Goal: Information Seeking & Learning: Check status

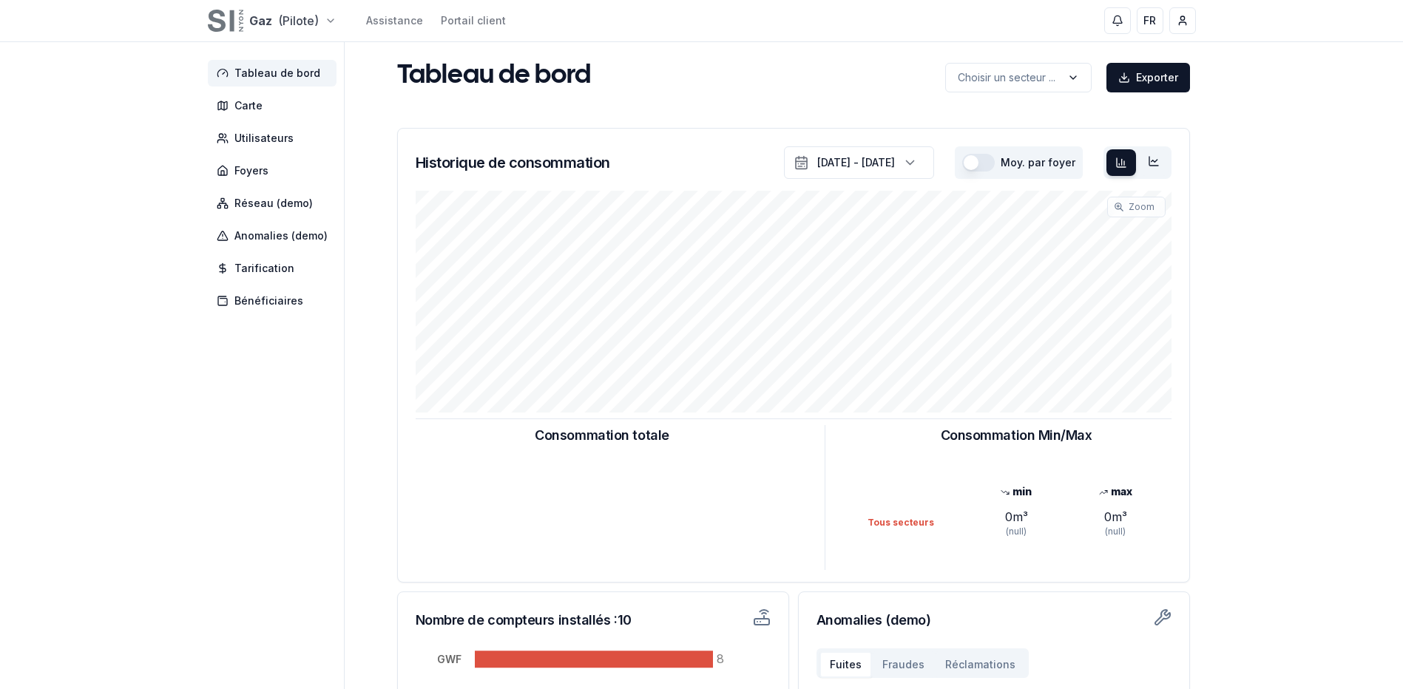
click at [314, 24] on html "Gaz (Pilote) Assistance Portail client FR [PERSON_NAME] Duc Tableau de bord Car…" at bounding box center [701, 458] width 1403 height 917
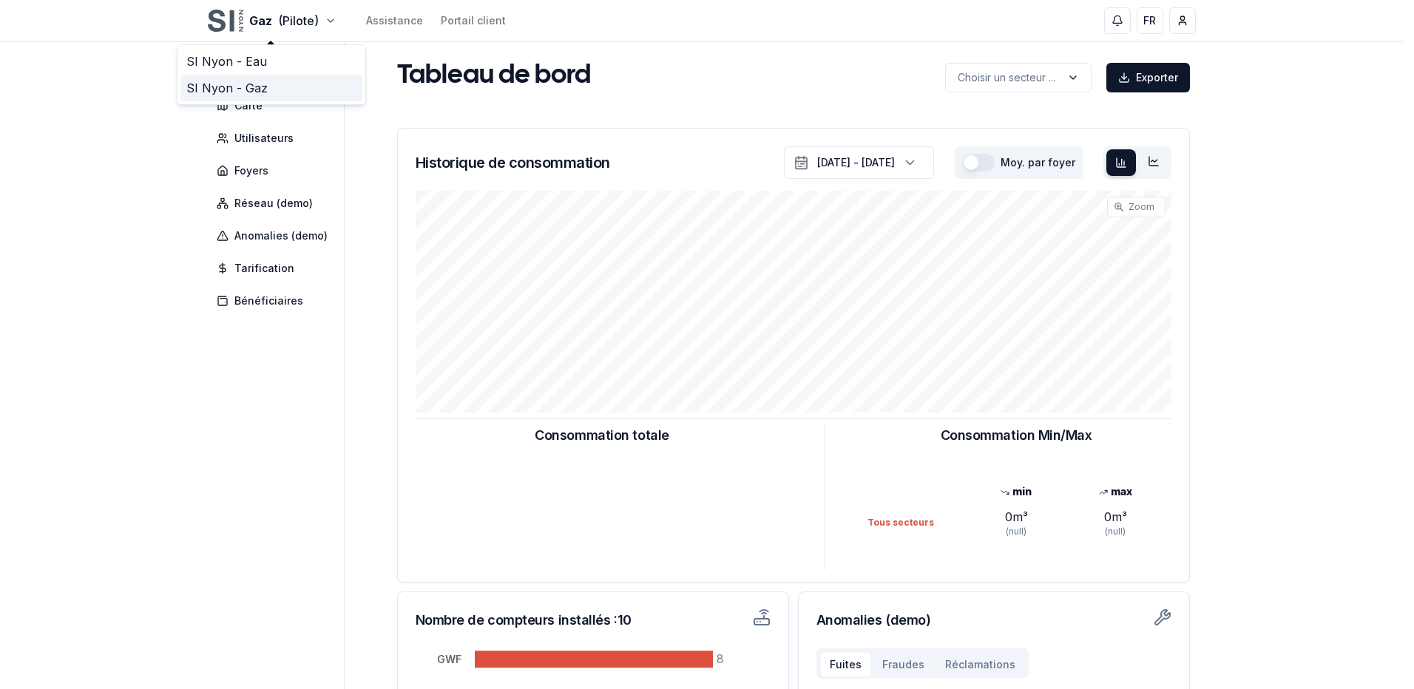
click at [269, 87] on link "SI Nyon - Gaz" at bounding box center [272, 88] width 182 height 27
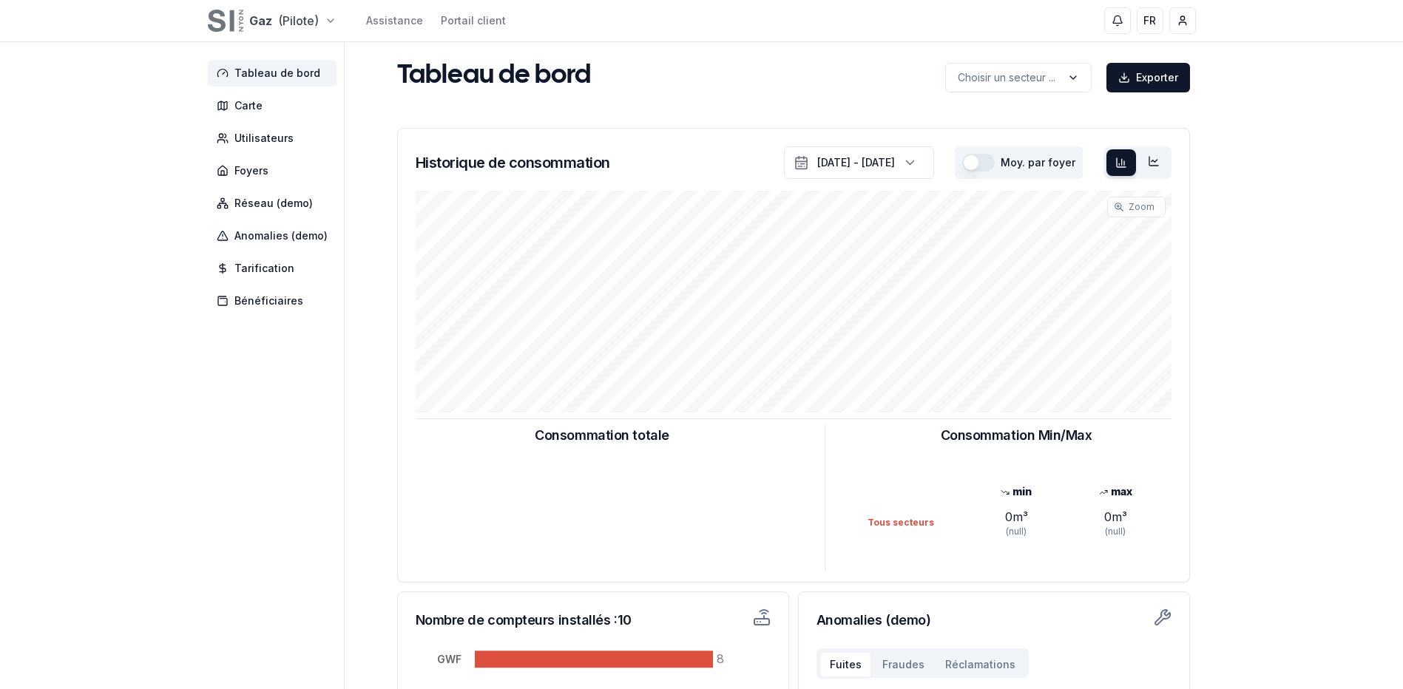
click at [287, 27] on html "Gaz (Pilote) Assistance Portail client FR [PERSON_NAME] Duc Tableau de bord Car…" at bounding box center [701, 458] width 1403 height 917
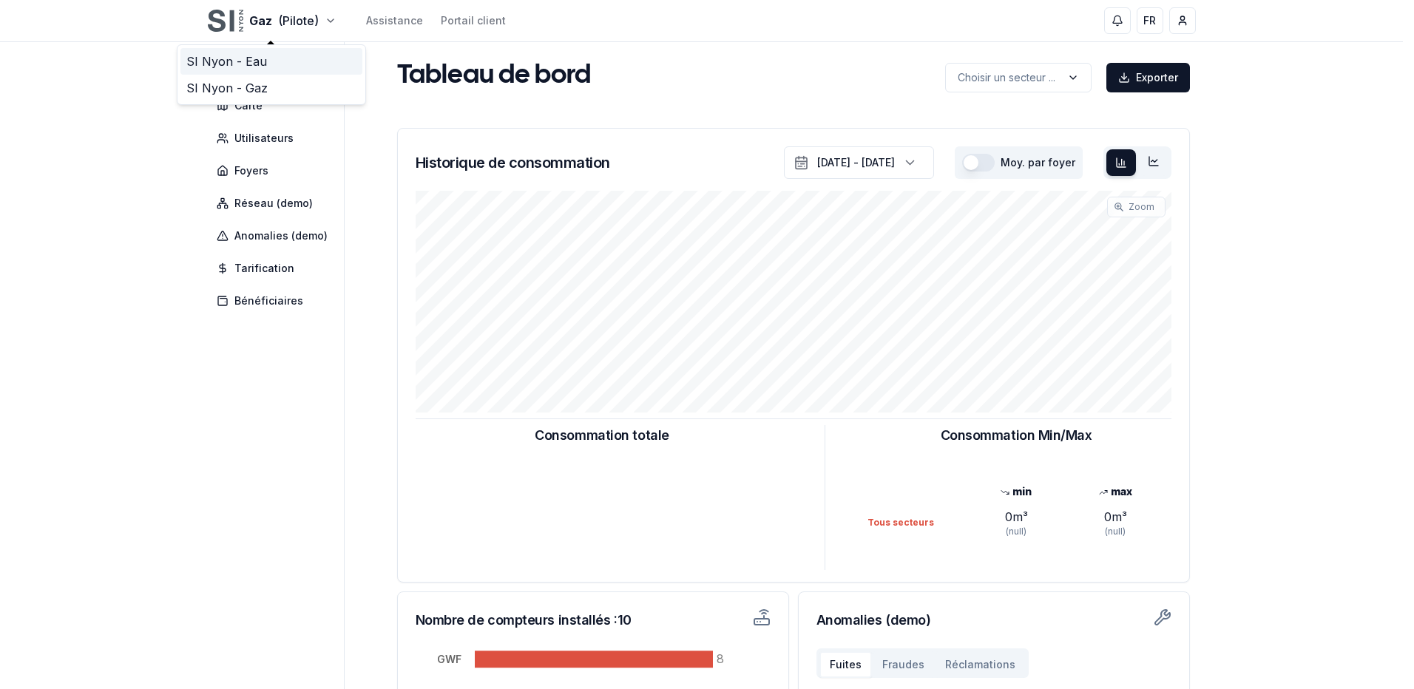
click at [278, 64] on link "SI Nyon - Eau" at bounding box center [272, 61] width 182 height 27
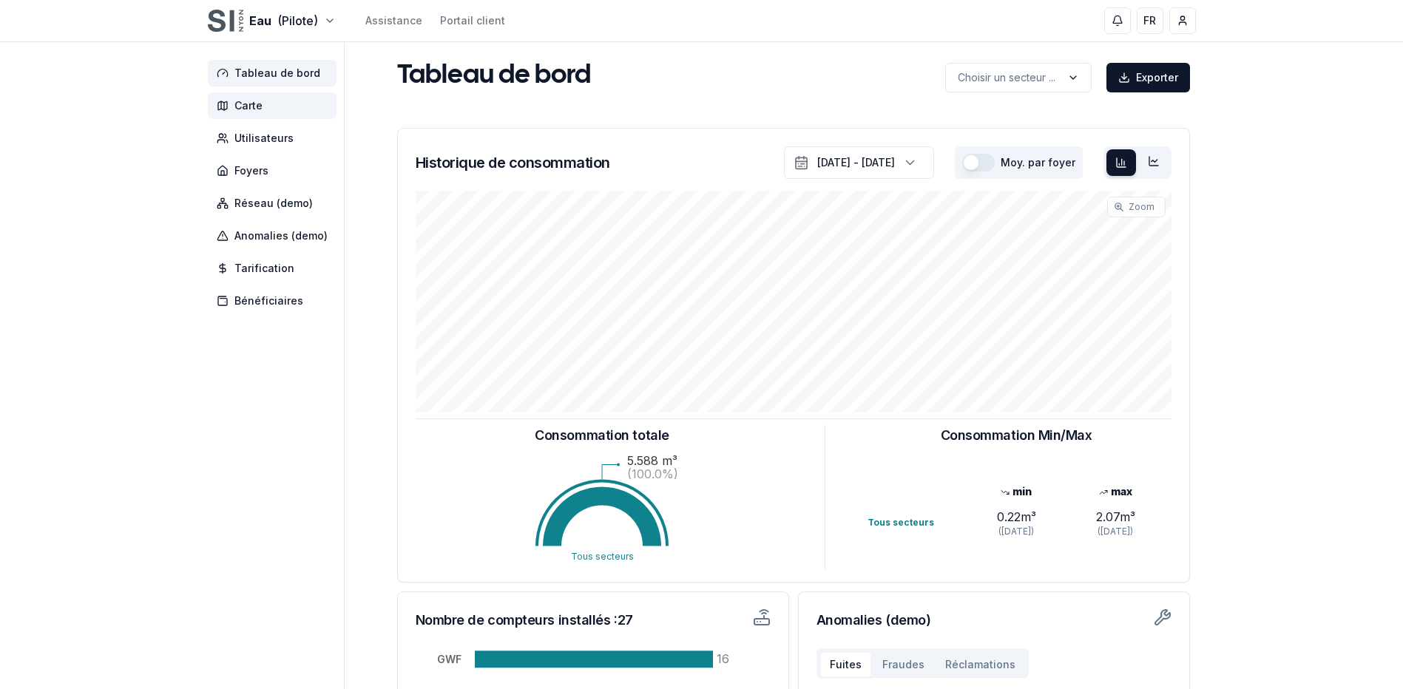
click at [260, 113] on span "Carte" at bounding box center [272, 105] width 129 height 27
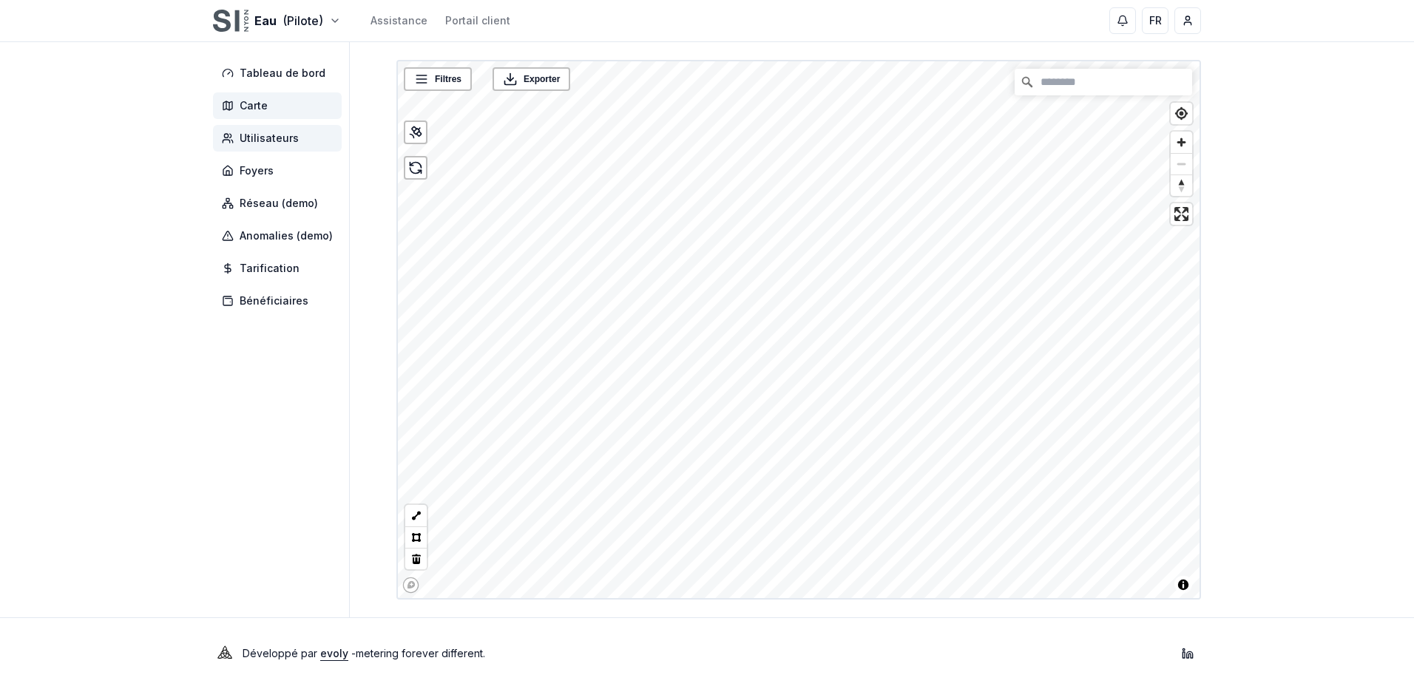
click at [286, 138] on span "Utilisateurs" at bounding box center [269, 138] width 59 height 15
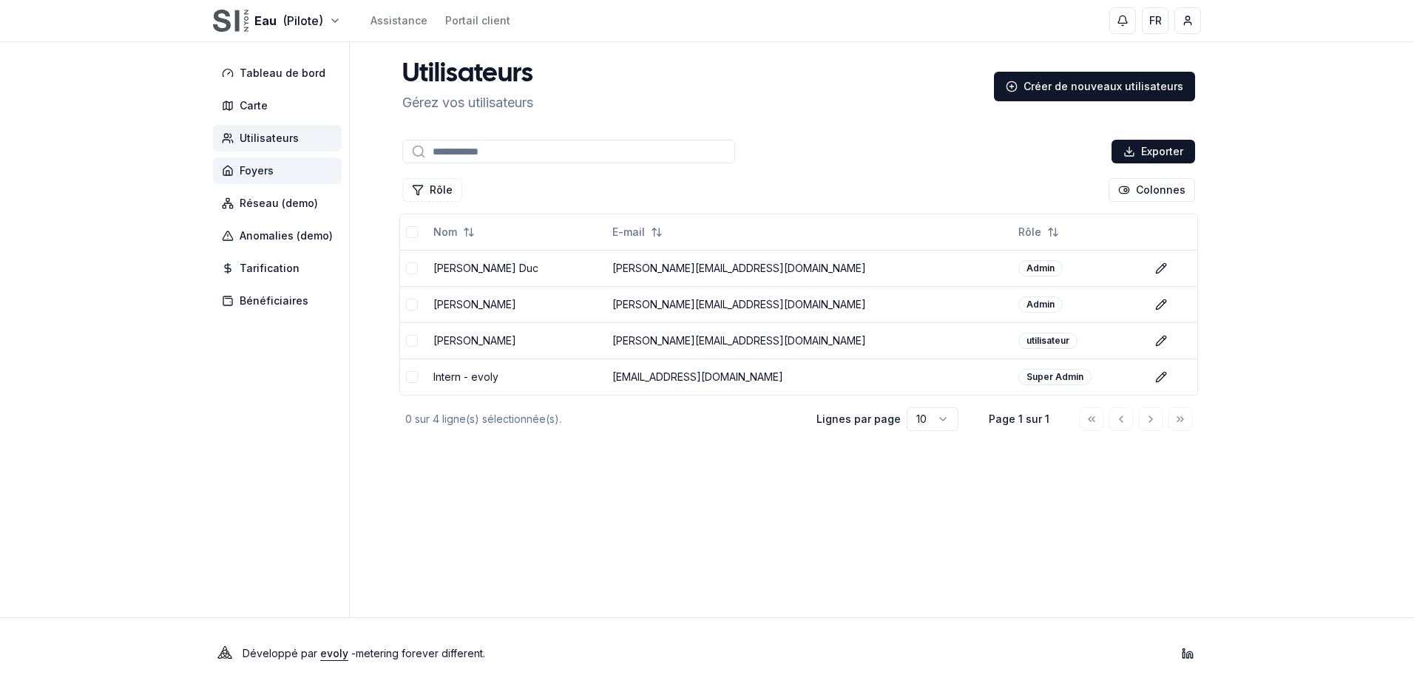
click at [279, 178] on span "Foyers" at bounding box center [277, 171] width 129 height 27
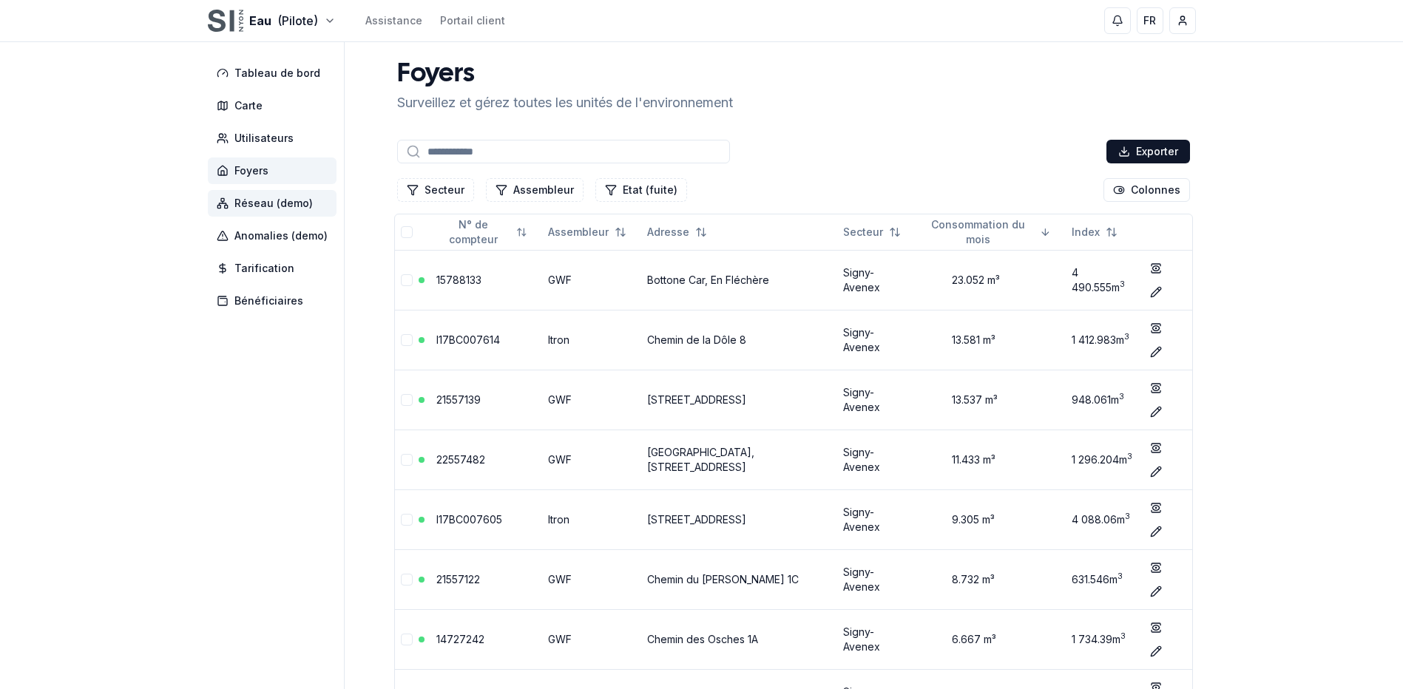
click at [280, 198] on span "Réseau (demo)" at bounding box center [274, 203] width 78 height 15
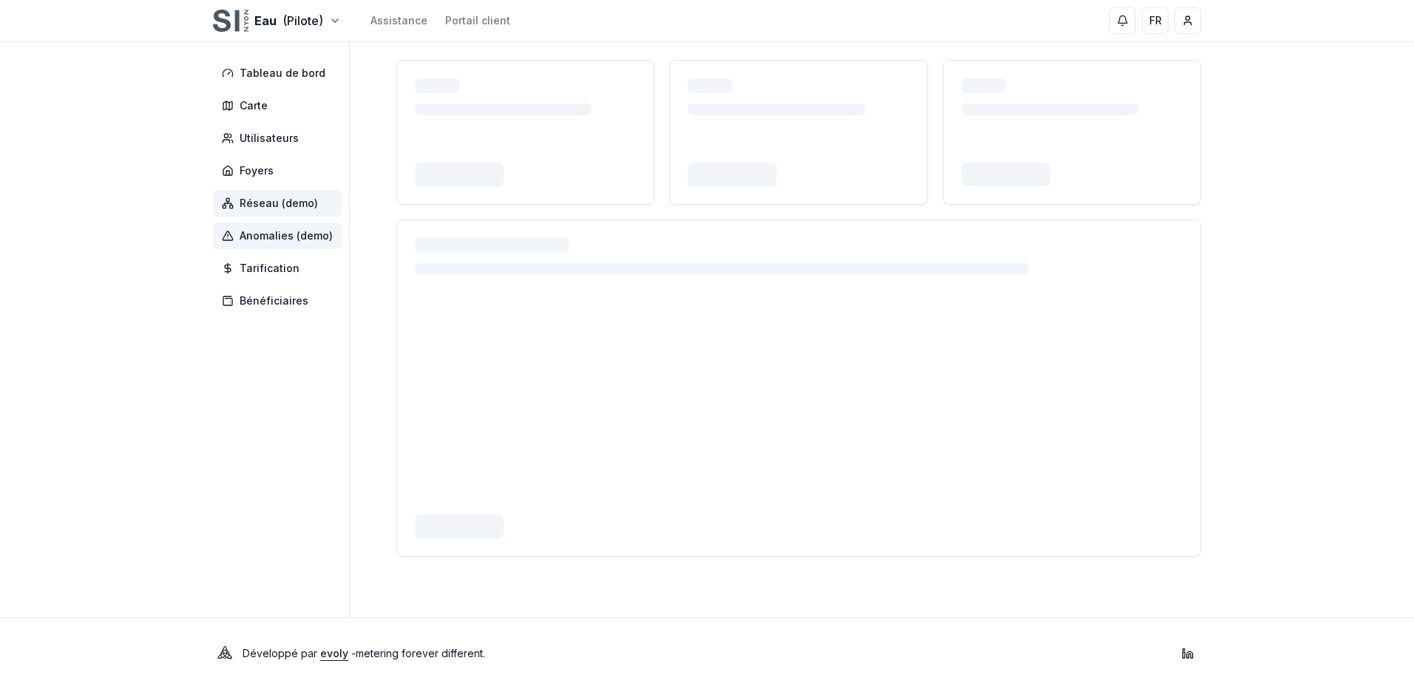
click at [283, 230] on span "Anomalies (demo)" at bounding box center [286, 236] width 93 height 15
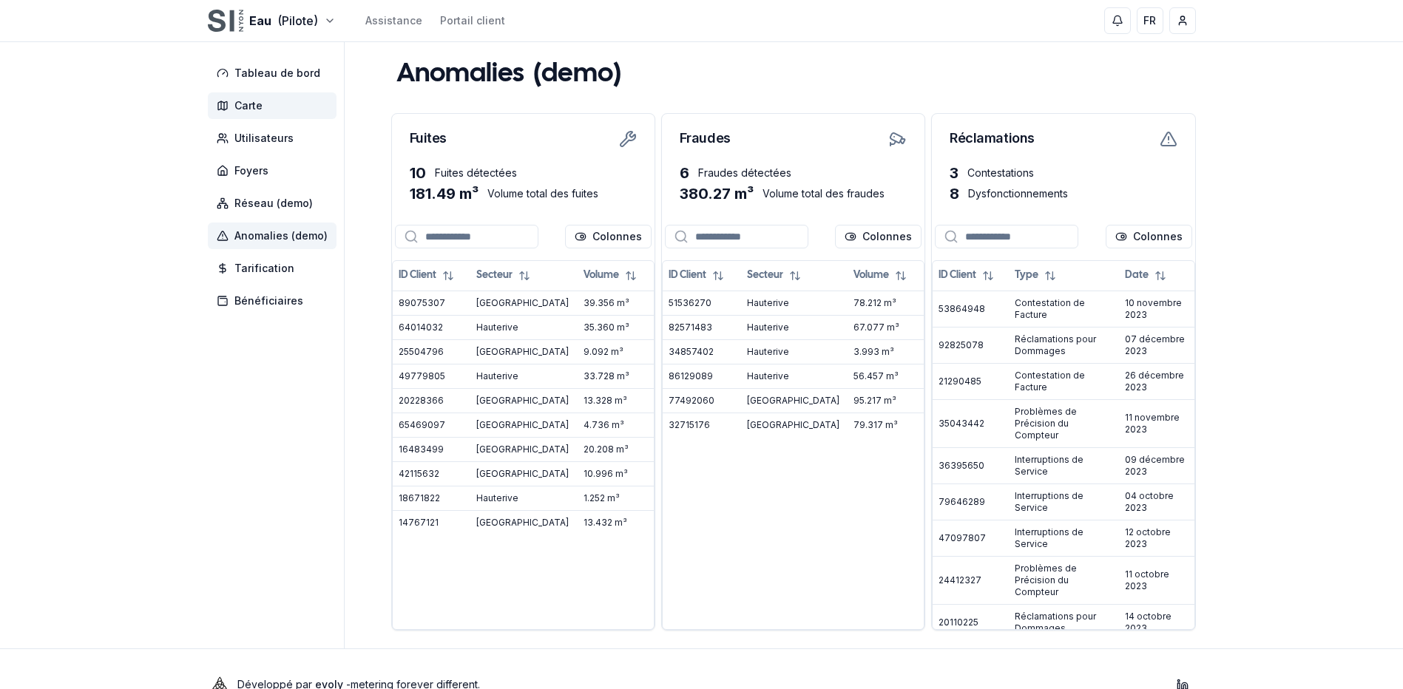
click at [263, 106] on span "Carte" at bounding box center [272, 105] width 129 height 27
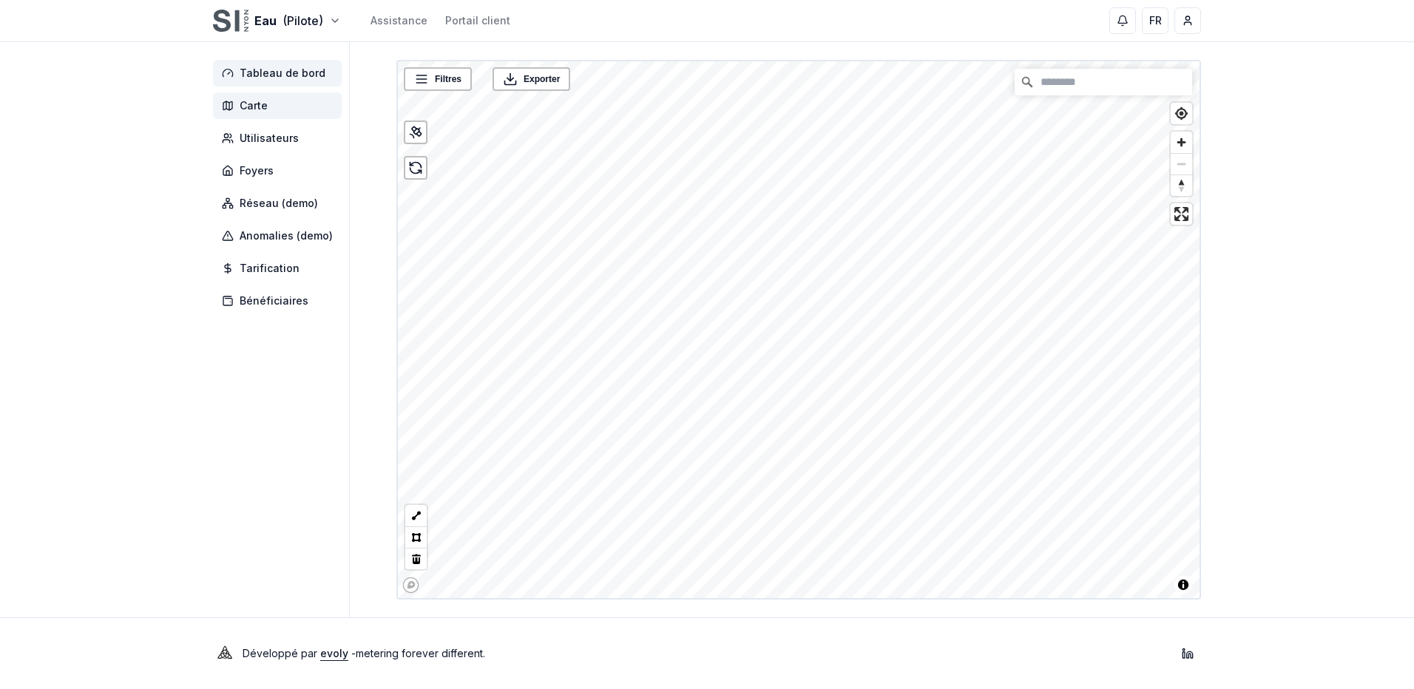
click at [272, 79] on span "Tableau de bord" at bounding box center [283, 73] width 86 height 15
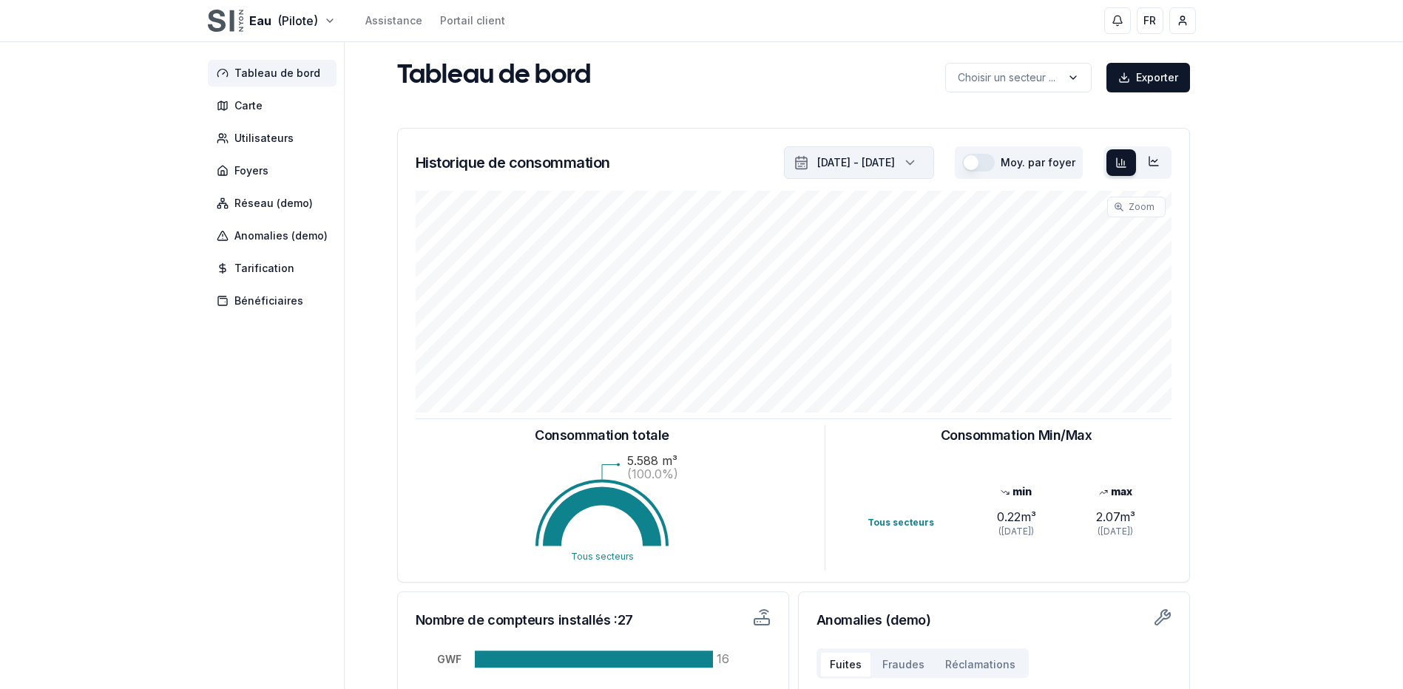
click at [875, 166] on div "[DATE] - [DATE]" at bounding box center [856, 162] width 78 height 15
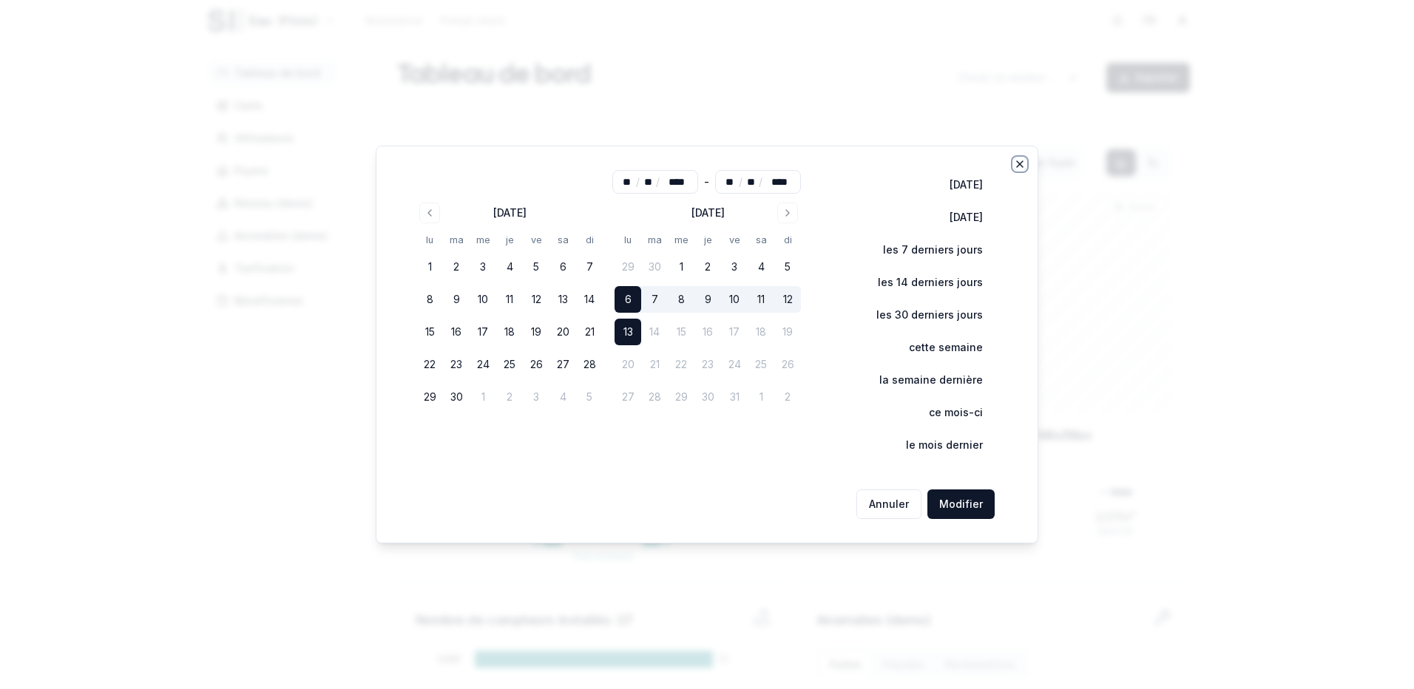
click at [1021, 165] on icon "button" at bounding box center [1020, 164] width 12 height 12
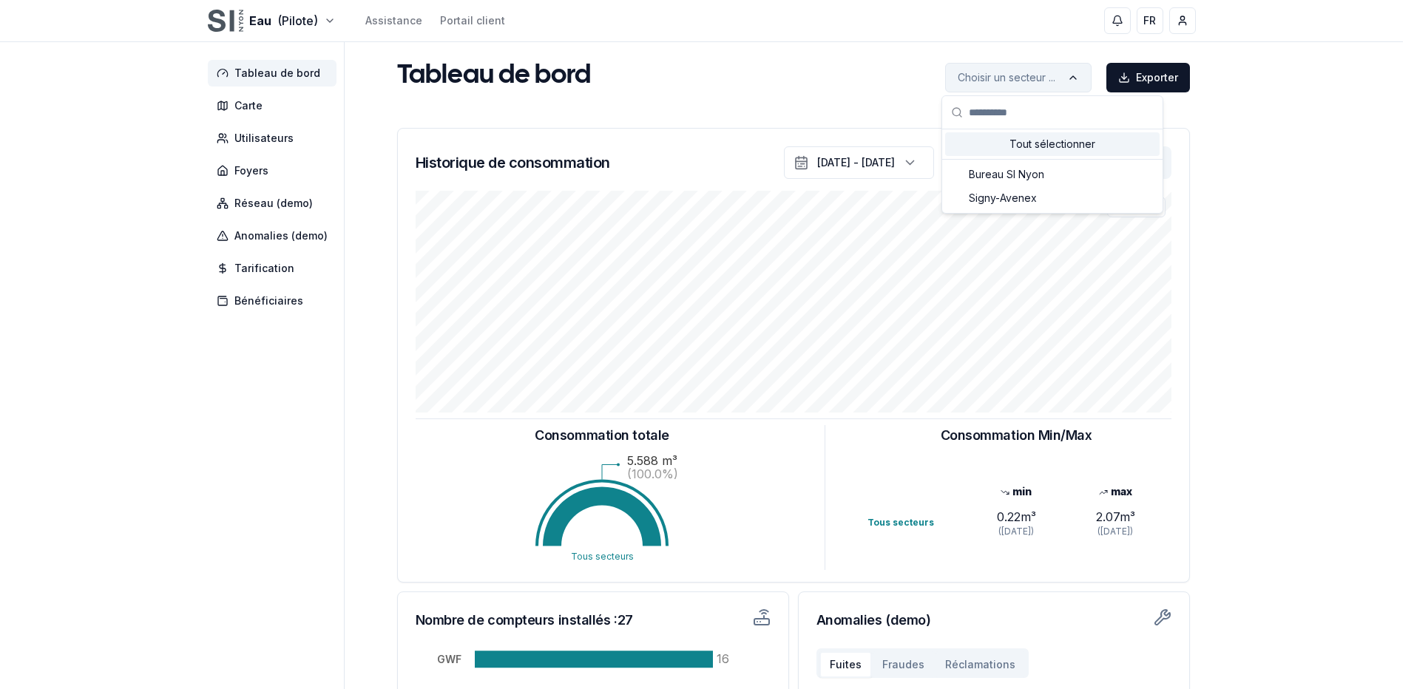
click at [1088, 82] on html "Eau (Pilote) Assistance Portail client FR [PERSON_NAME] Duc Tableau de bord Car…" at bounding box center [707, 458] width 1414 height 917
click at [1048, 193] on div "Signy-Avenex" at bounding box center [1052, 198] width 215 height 24
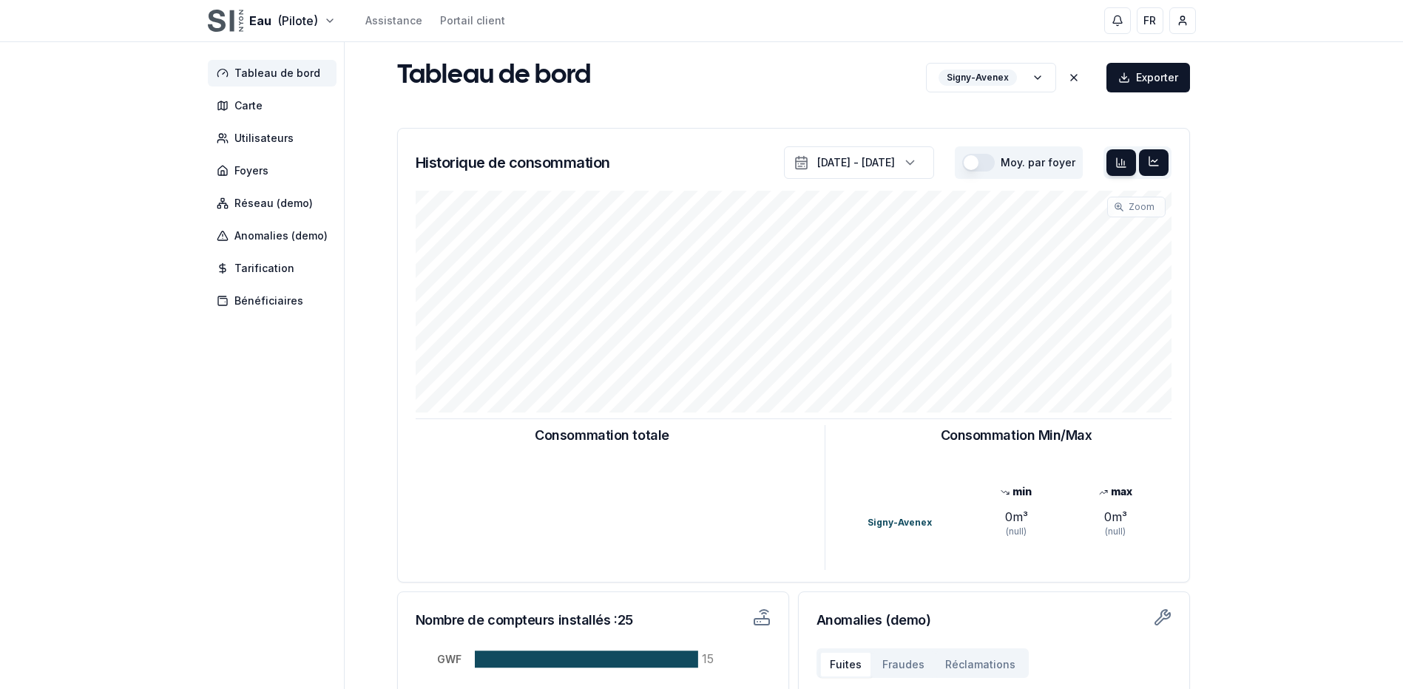
click at [1157, 155] on icon at bounding box center [1154, 161] width 12 height 12
click at [1126, 163] on icon at bounding box center [1122, 163] width 12 height 12
click at [1162, 68] on html "Eau (Pilote) Assistance Portail client FR [PERSON_NAME] Duc Tableau de bord Car…" at bounding box center [701, 458] width 1403 height 917
click at [1068, 113] on html "Eau (Pilote) Assistance Portail client FR [PERSON_NAME] Duc Tableau de bord Car…" at bounding box center [701, 458] width 1403 height 917
click at [1080, 84] on button at bounding box center [1074, 78] width 36 height 30
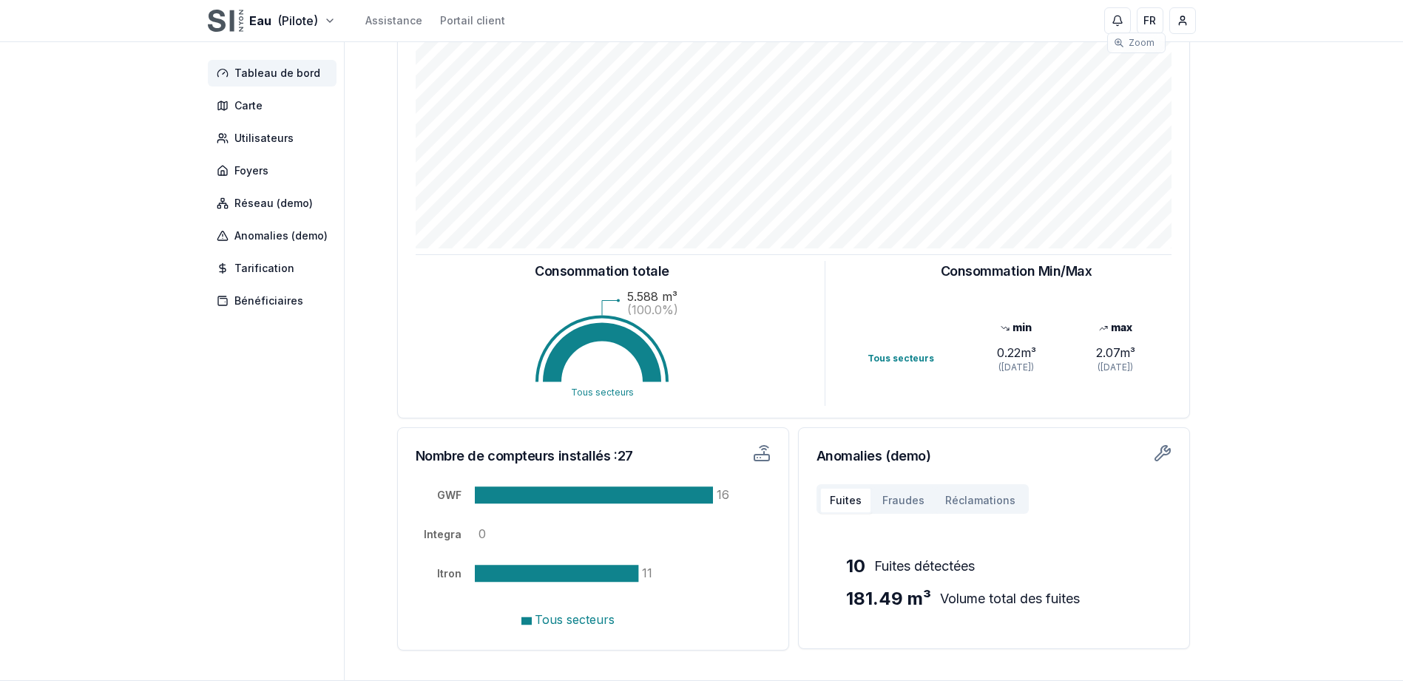
scroll to position [79, 0]
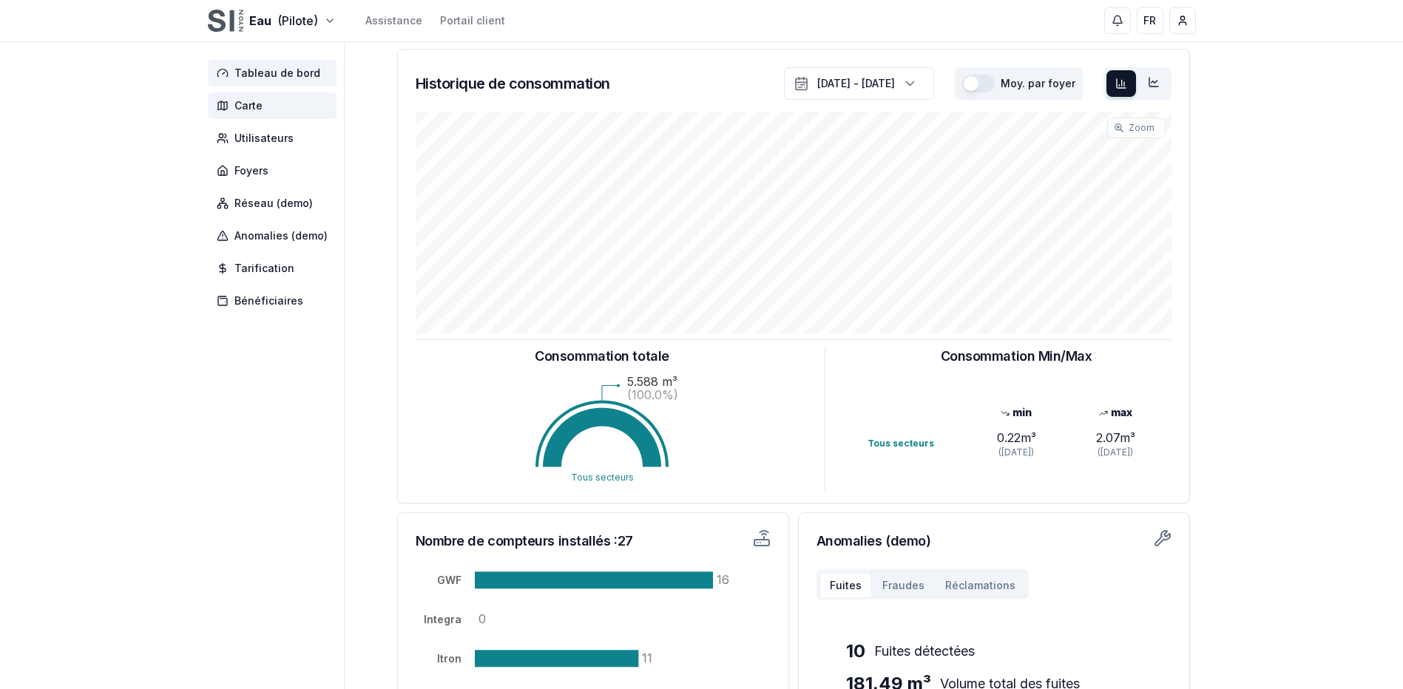
click at [266, 106] on span "Carte" at bounding box center [272, 105] width 129 height 27
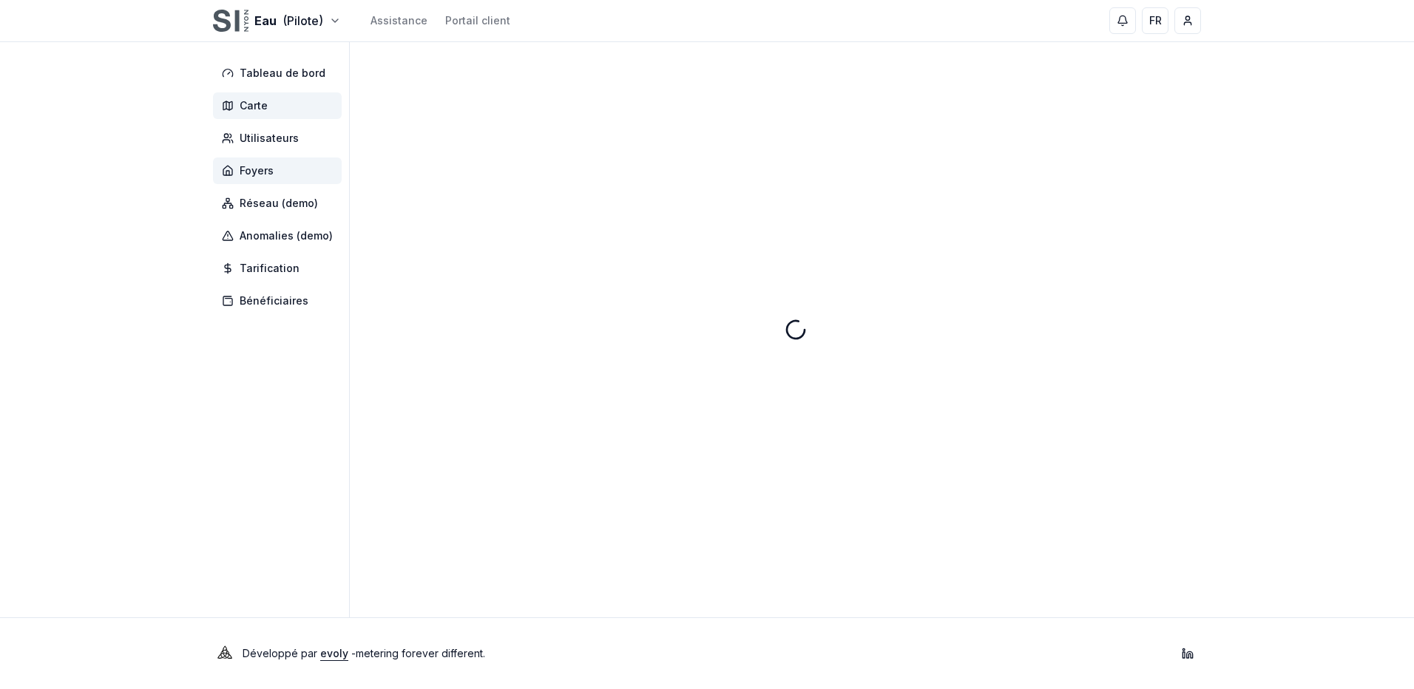
click at [263, 163] on span "Foyers" at bounding box center [277, 171] width 129 height 27
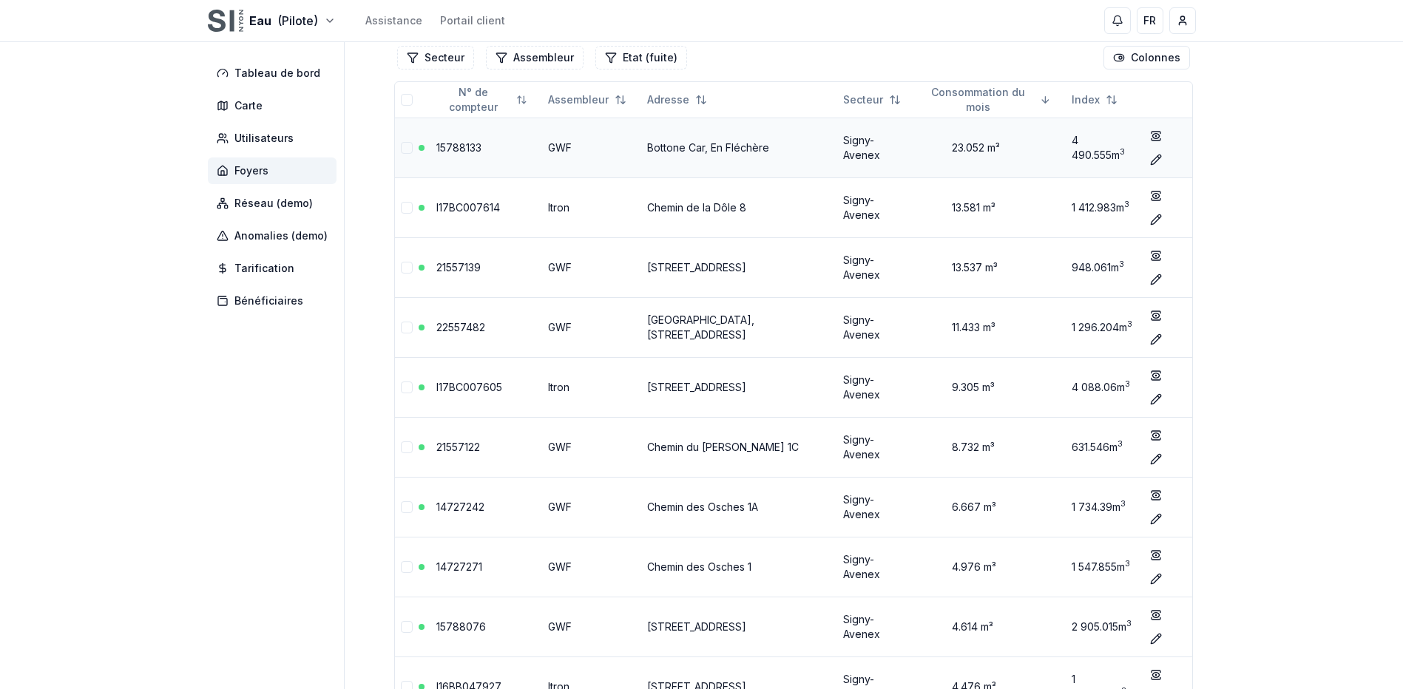
scroll to position [289, 0]
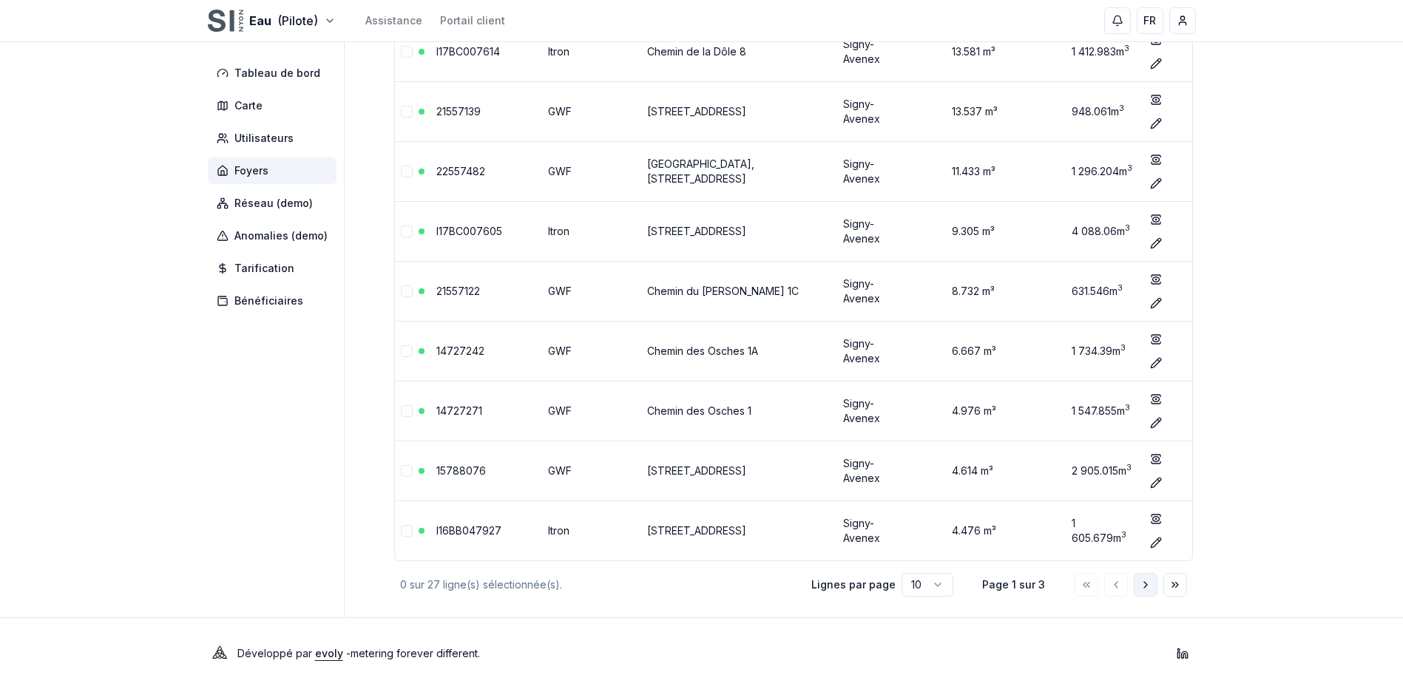
click at [1135, 592] on button "Aller à la page suivante" at bounding box center [1146, 585] width 24 height 24
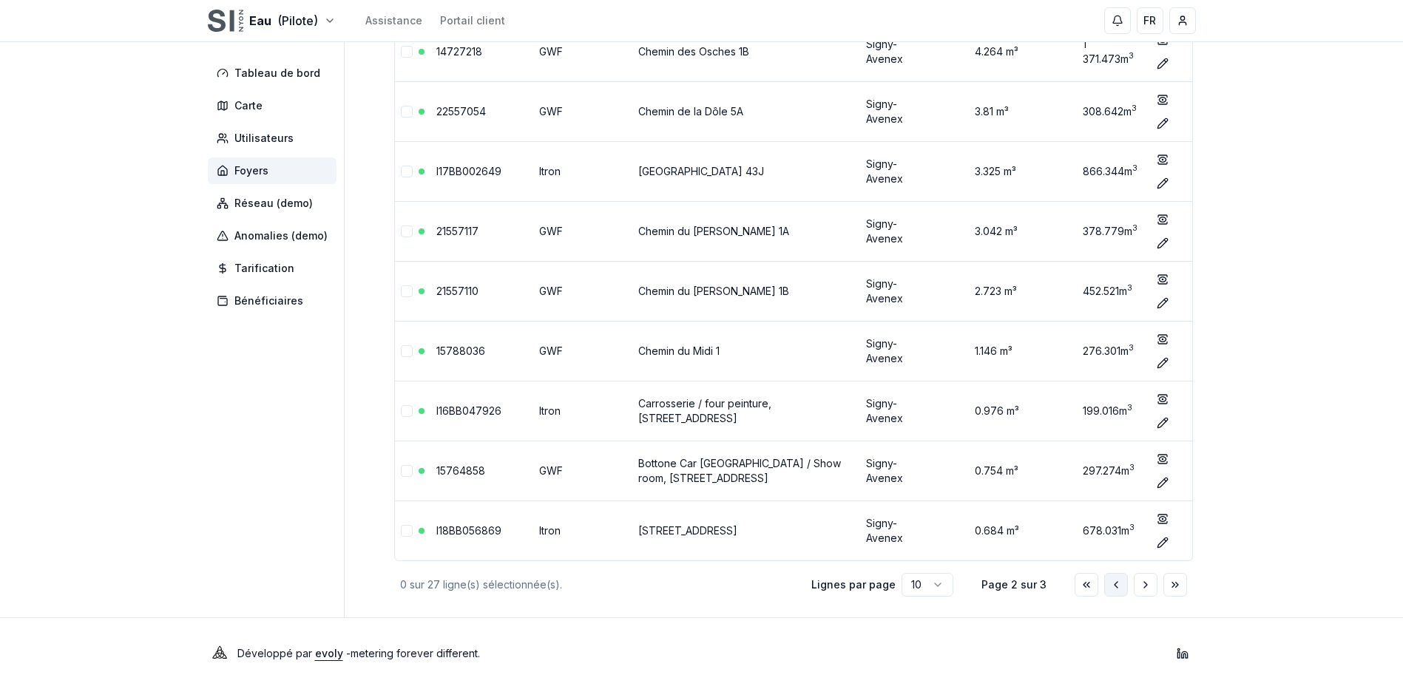
click at [1123, 591] on button "Aller à la page précédente" at bounding box center [1116, 585] width 24 height 24
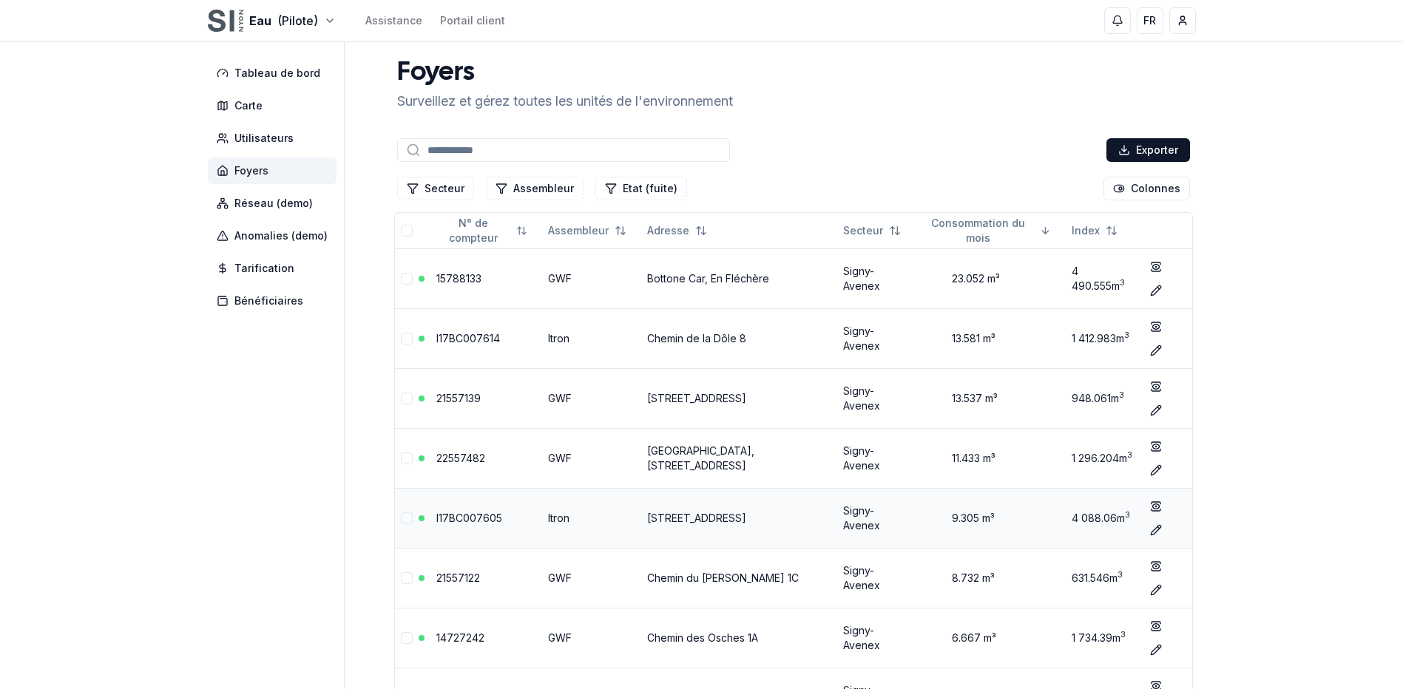
scroll to position [0, 0]
click at [1170, 153] on html "Eau (Pilote) Assistance Portail client FR [PERSON_NAME] Duc Tableau de bord Car…" at bounding box center [707, 489] width 1414 height 978
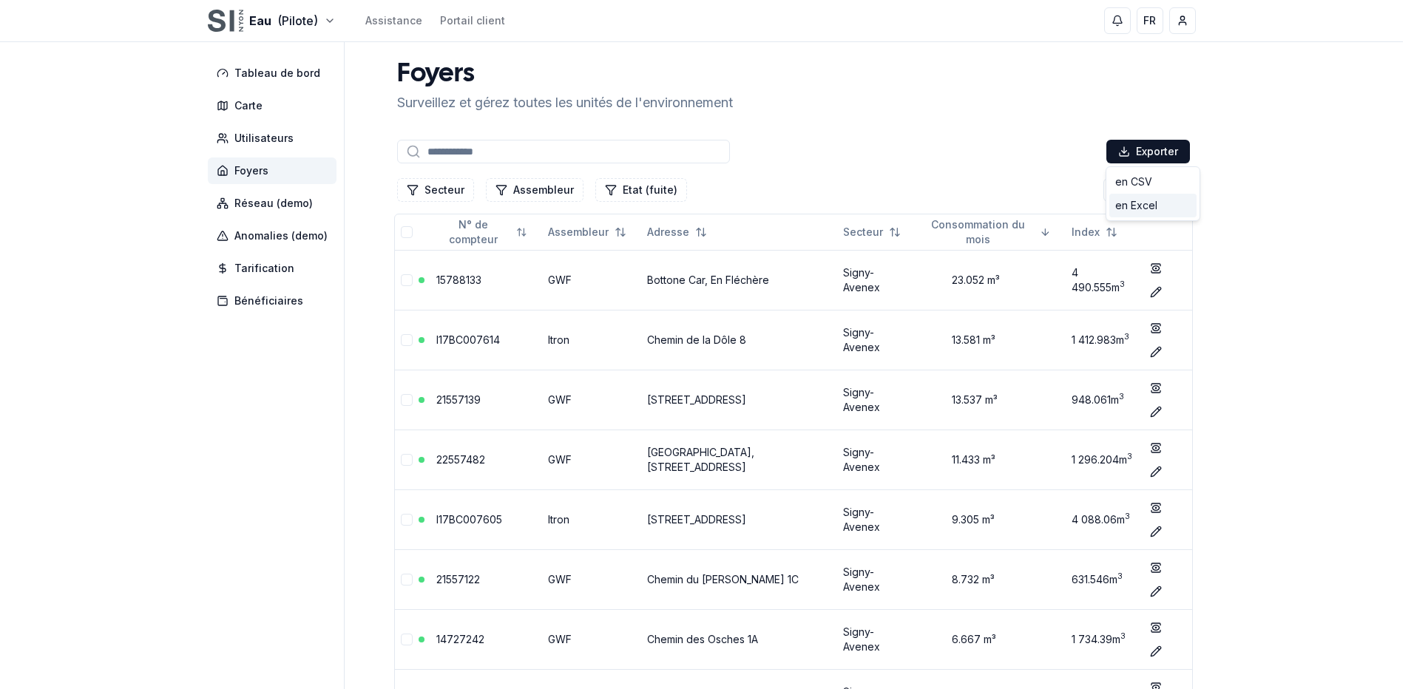
click at [1150, 205] on div "en Excel" at bounding box center [1153, 206] width 87 height 24
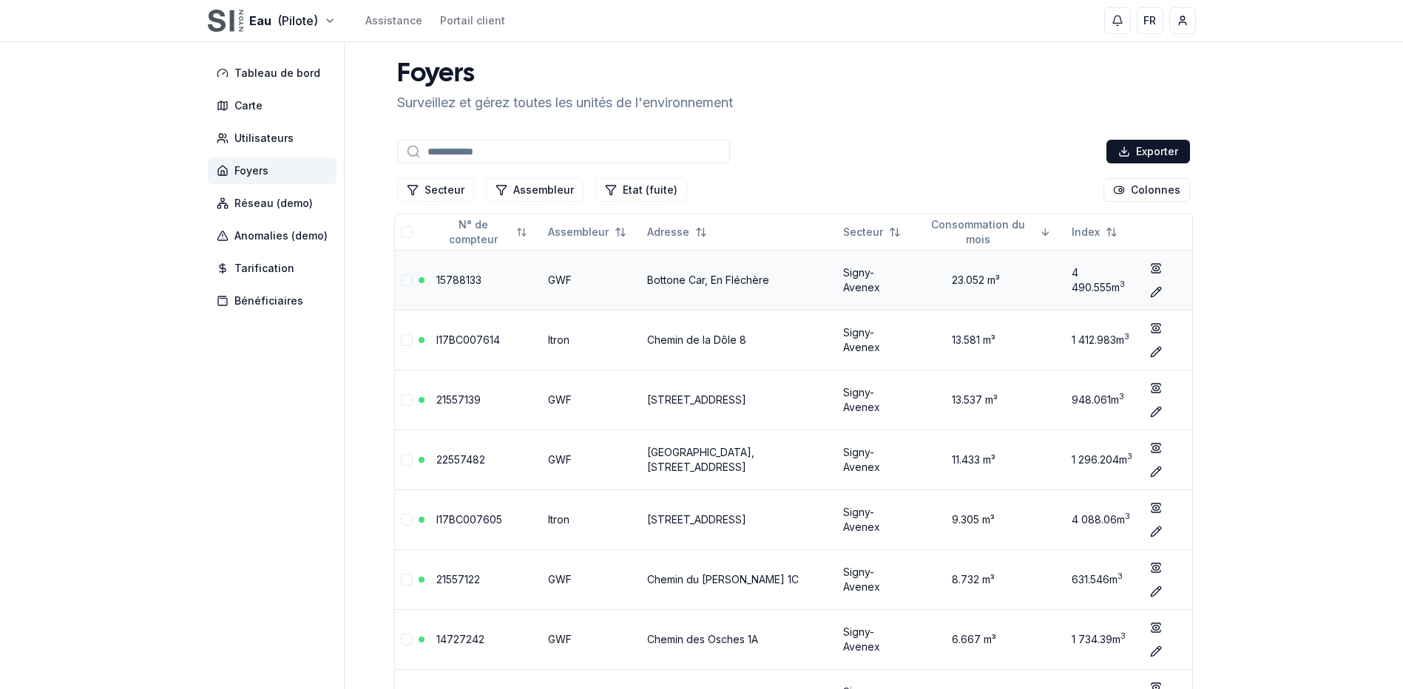
click at [684, 278] on link "Bottone Car, En Fléchère" at bounding box center [708, 280] width 122 height 13
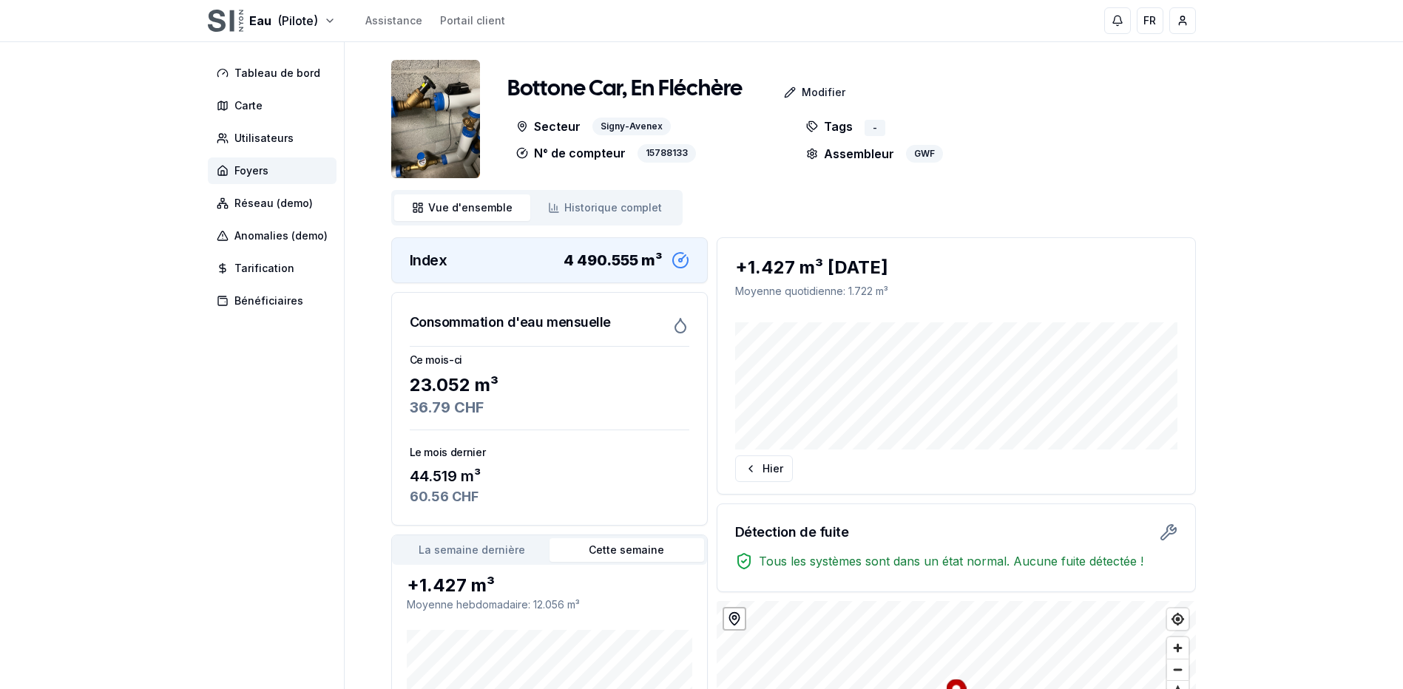
click at [697, 87] on h1 "Bottone Car, En Fléchère" at bounding box center [624, 89] width 235 height 27
drag, startPoint x: 697, startPoint y: 87, endPoint x: 685, endPoint y: 87, distance: 11.8
click at [685, 87] on h1 "Bottone Car, En Fléchère" at bounding box center [624, 89] width 235 height 27
click at [661, 153] on div "15788133" at bounding box center [667, 153] width 58 height 18
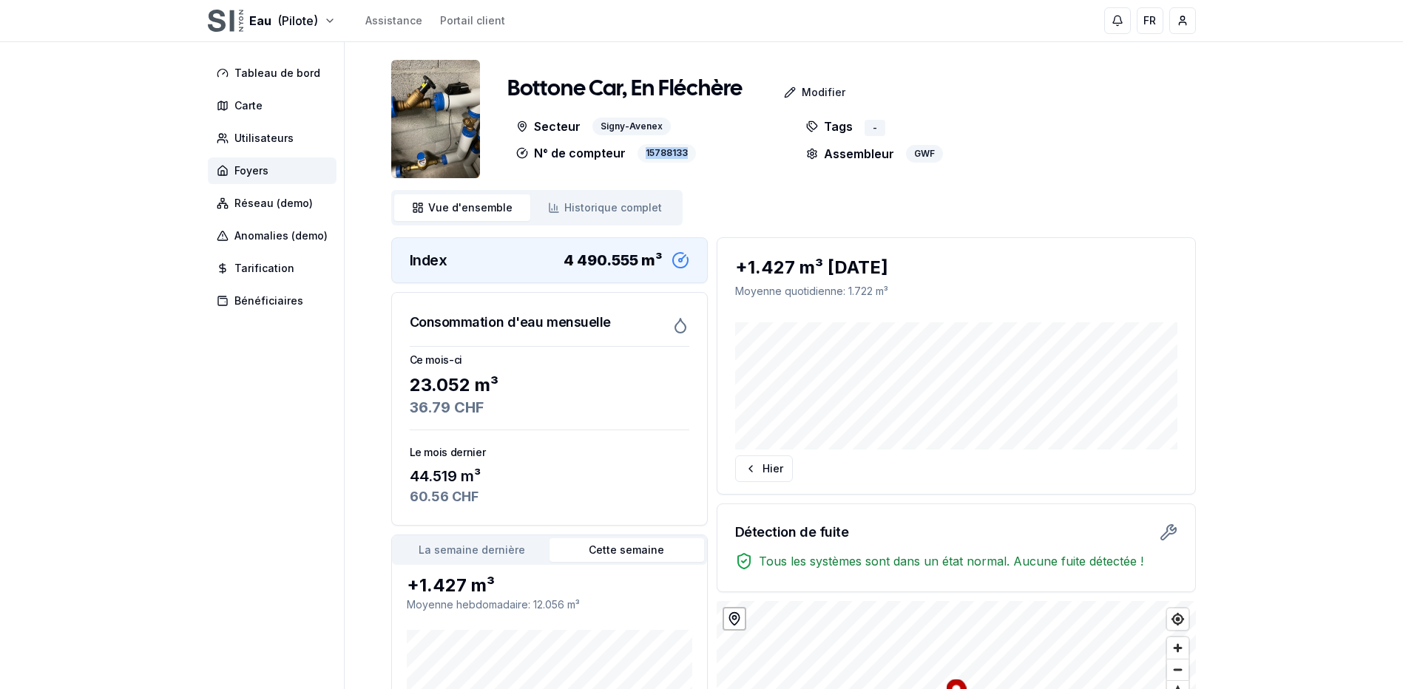
click at [661, 153] on div "15788133" at bounding box center [667, 153] width 58 height 18
copy div "15788133"
click at [274, 16] on html "Eau (Pilote) Assistance Portail client FR [PERSON_NAME] Duc Tableau de bord Car…" at bounding box center [701, 449] width 1403 height 898
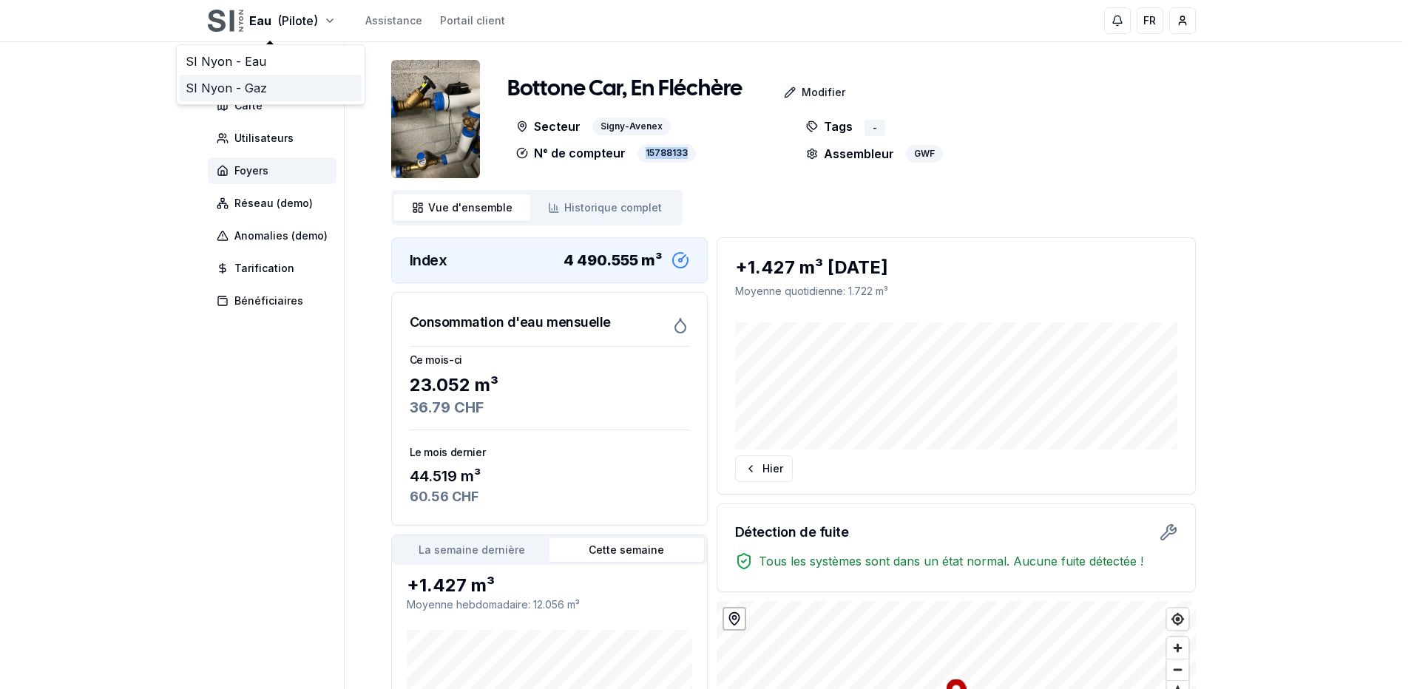
click at [268, 87] on link "SI Nyon - Gaz" at bounding box center [271, 88] width 182 height 27
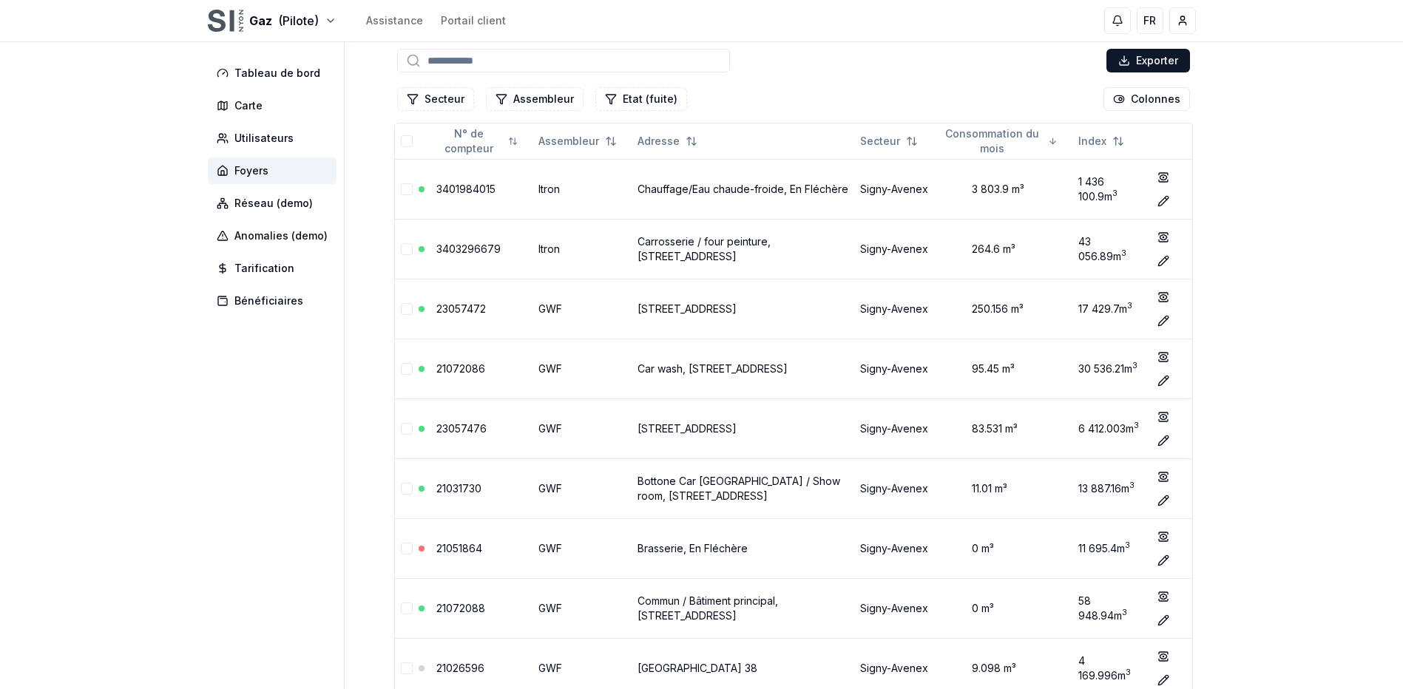
scroll to position [67, 0]
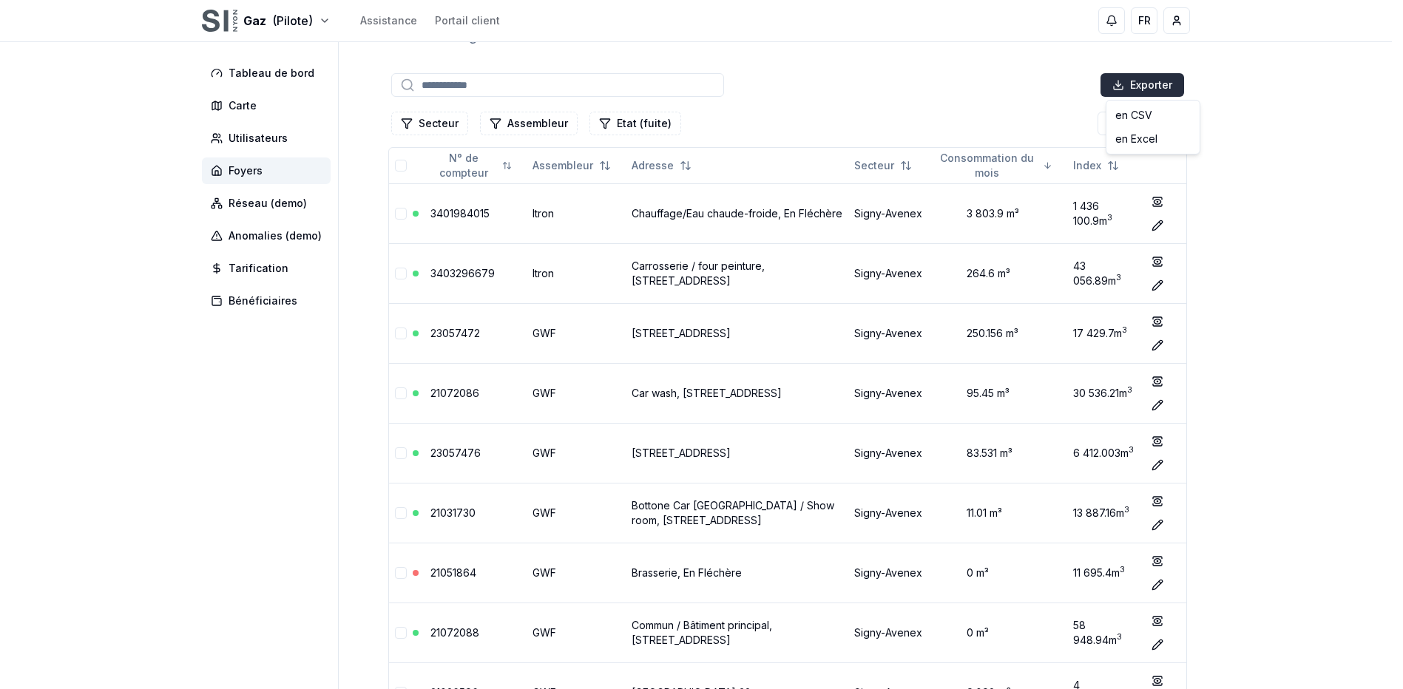
click at [1134, 81] on html "Gaz (Pilote) Assistance Portail client FR [PERSON_NAME] Duc Tableau de bord Car…" at bounding box center [701, 422] width 1403 height 978
click at [1136, 141] on div "en Excel" at bounding box center [1153, 139] width 87 height 24
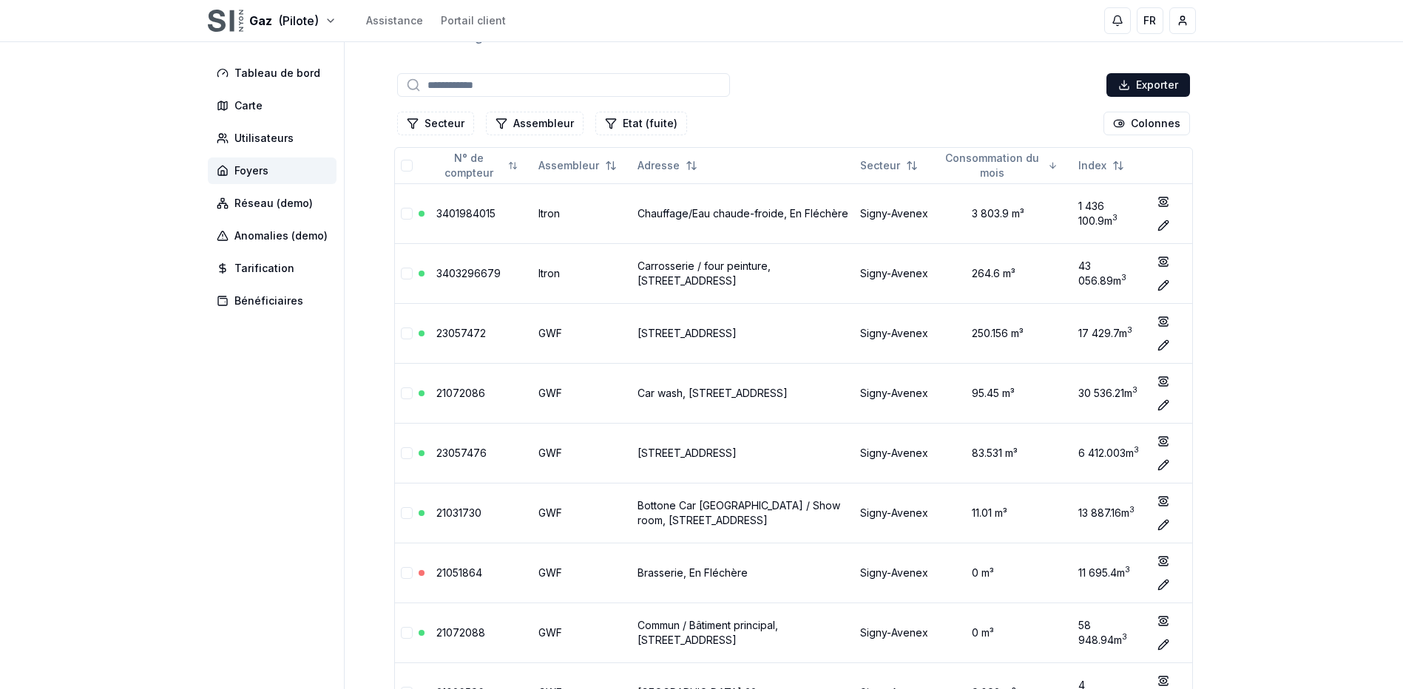
click at [480, 81] on input at bounding box center [563, 85] width 333 height 24
paste input "**********"
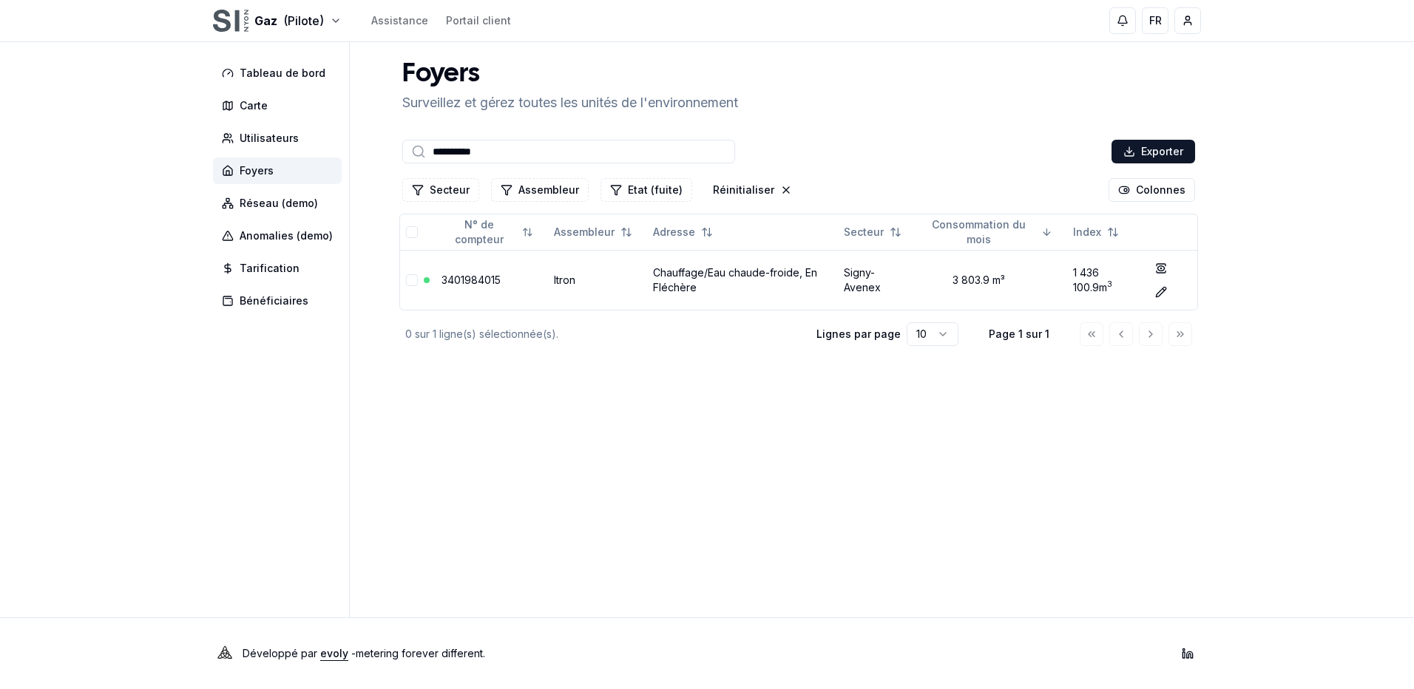
type input "**********"
click at [556, 280] on td "Itron" at bounding box center [597, 280] width 99 height 60
click at [482, 286] on link "3401984015" at bounding box center [471, 280] width 59 height 13
click at [479, 158] on input "**********" at bounding box center [568, 152] width 333 height 24
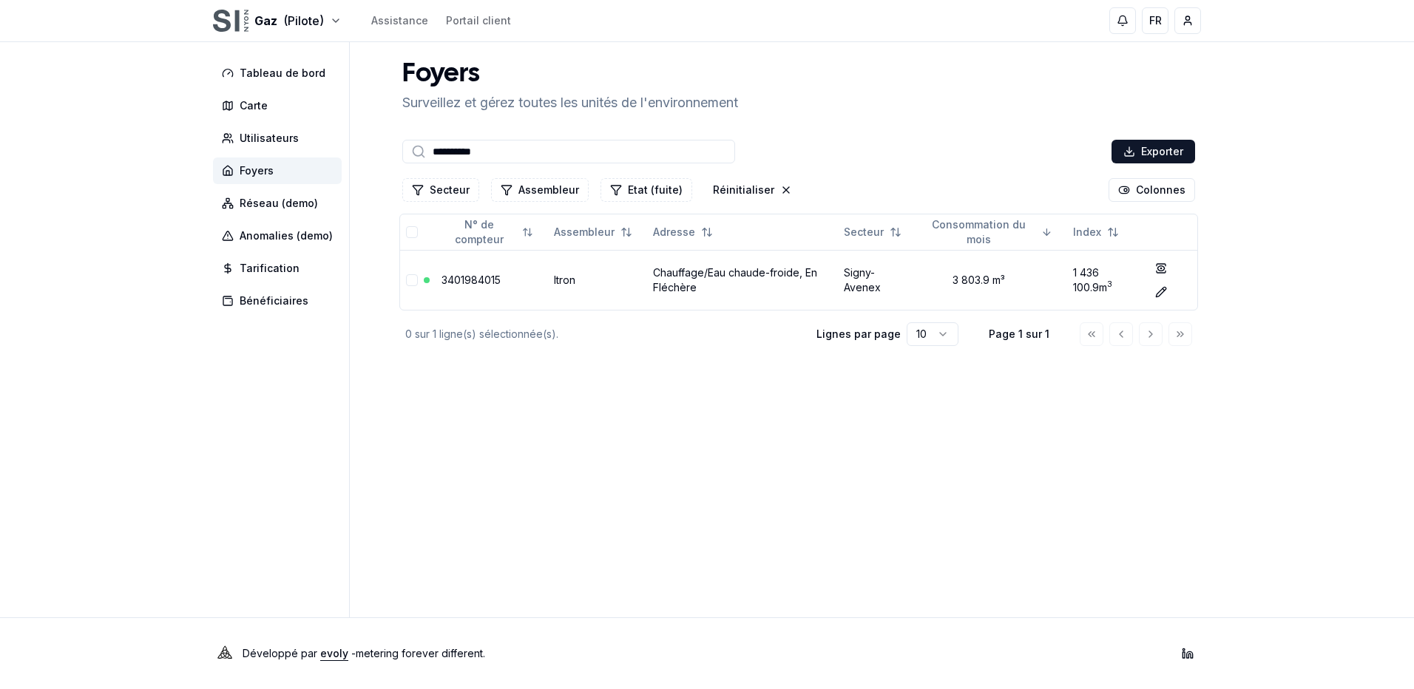
click at [889, 457] on main "**********" at bounding box center [799, 330] width 805 height 576
drag, startPoint x: 884, startPoint y: 451, endPoint x: 882, endPoint y: 443, distance: 8.4
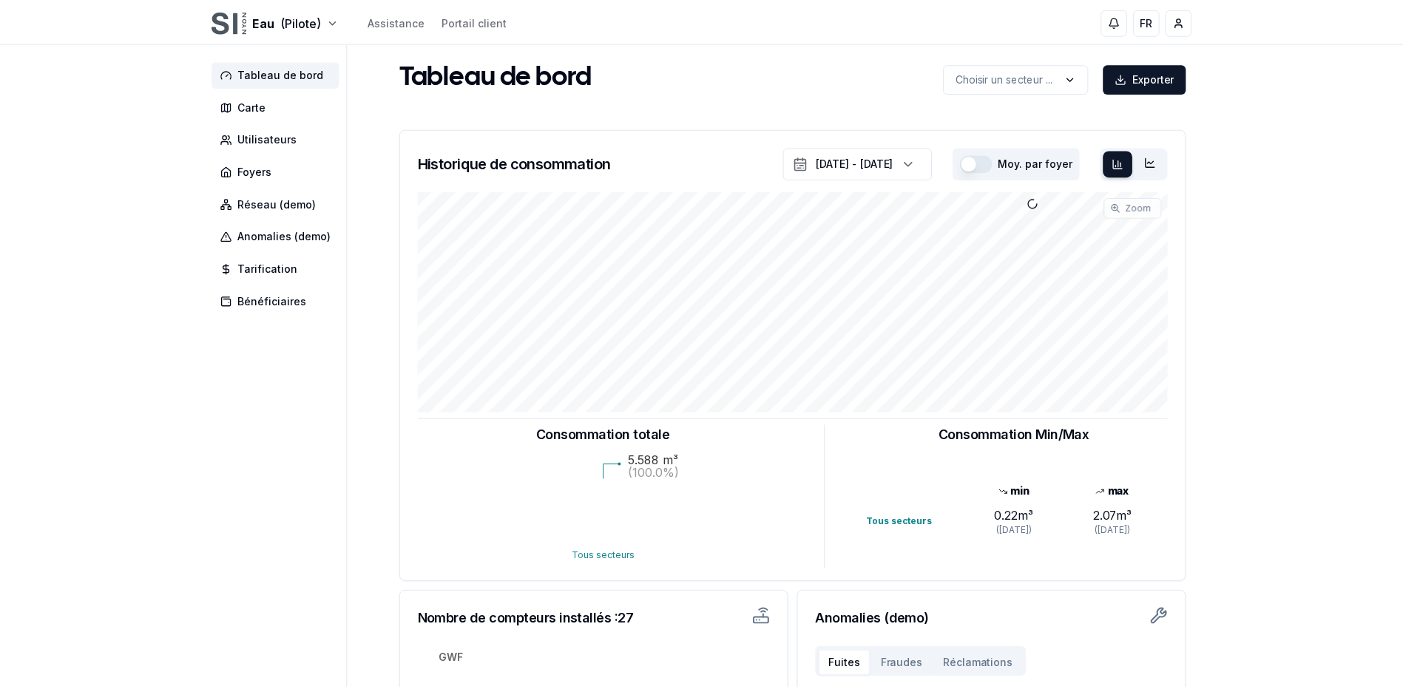
scroll to position [70, 0]
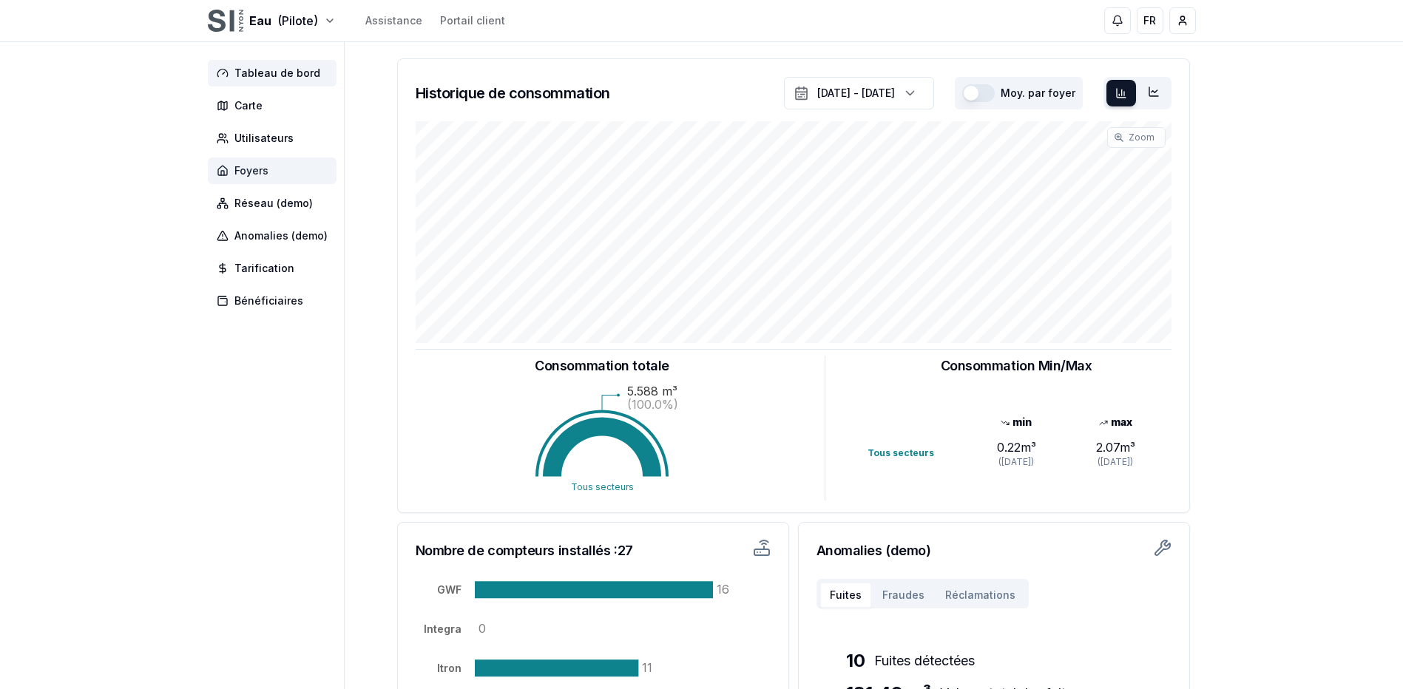
click at [269, 177] on span "Foyers" at bounding box center [272, 171] width 129 height 27
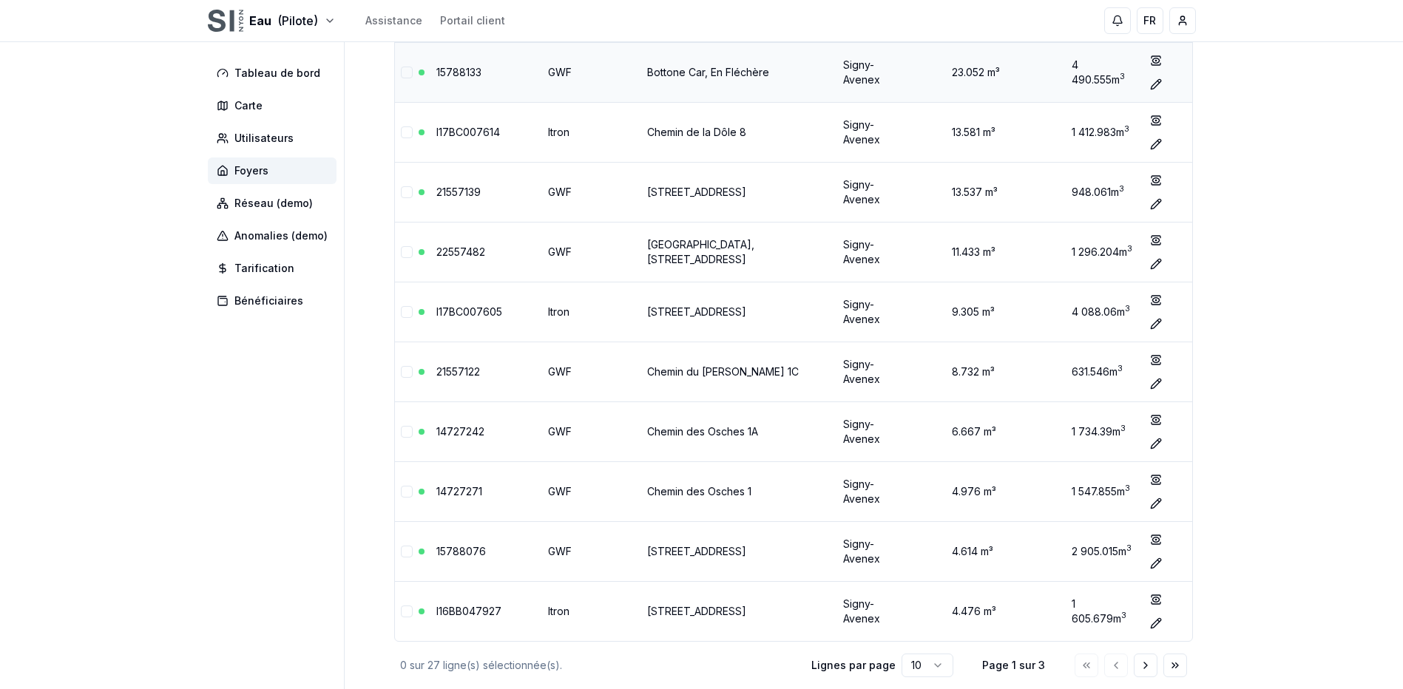
scroll to position [289, 0]
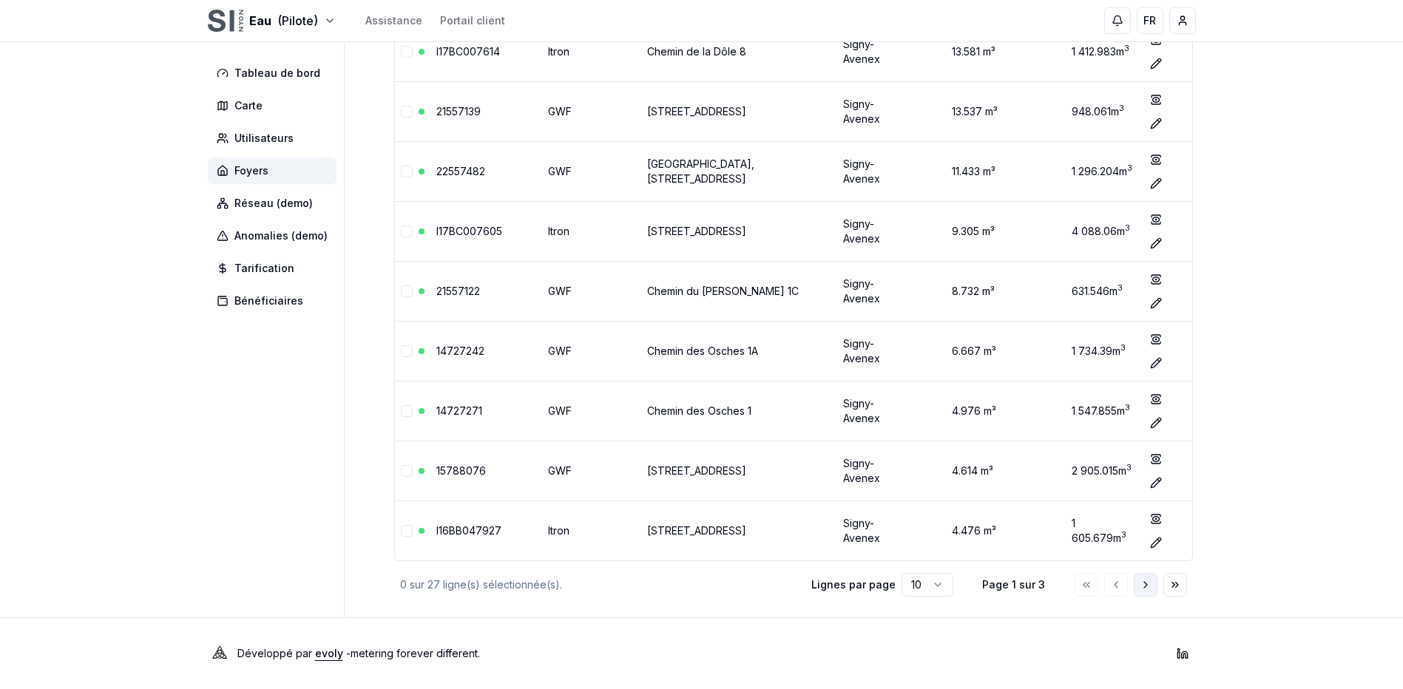
click at [1154, 591] on button "Aller à la page suivante" at bounding box center [1146, 585] width 24 height 24
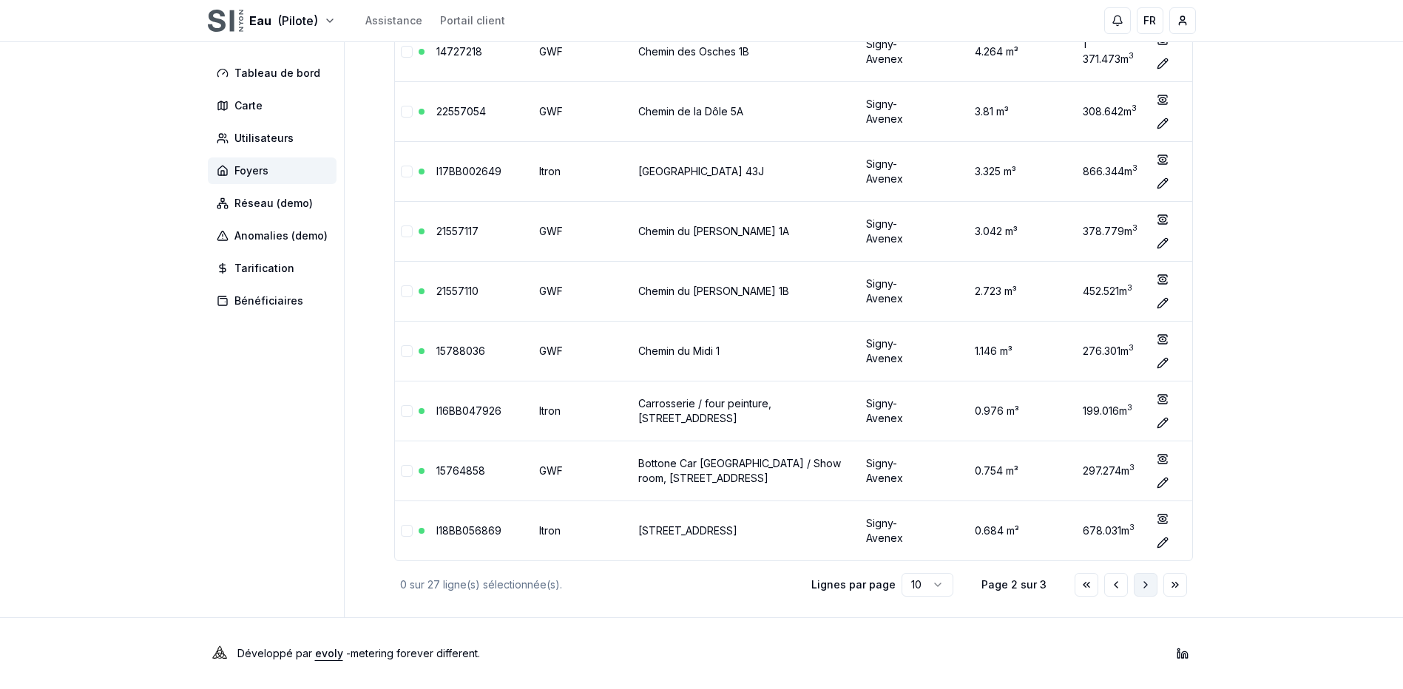
click at [1154, 591] on button "Aller à la page suivante" at bounding box center [1146, 585] width 24 height 24
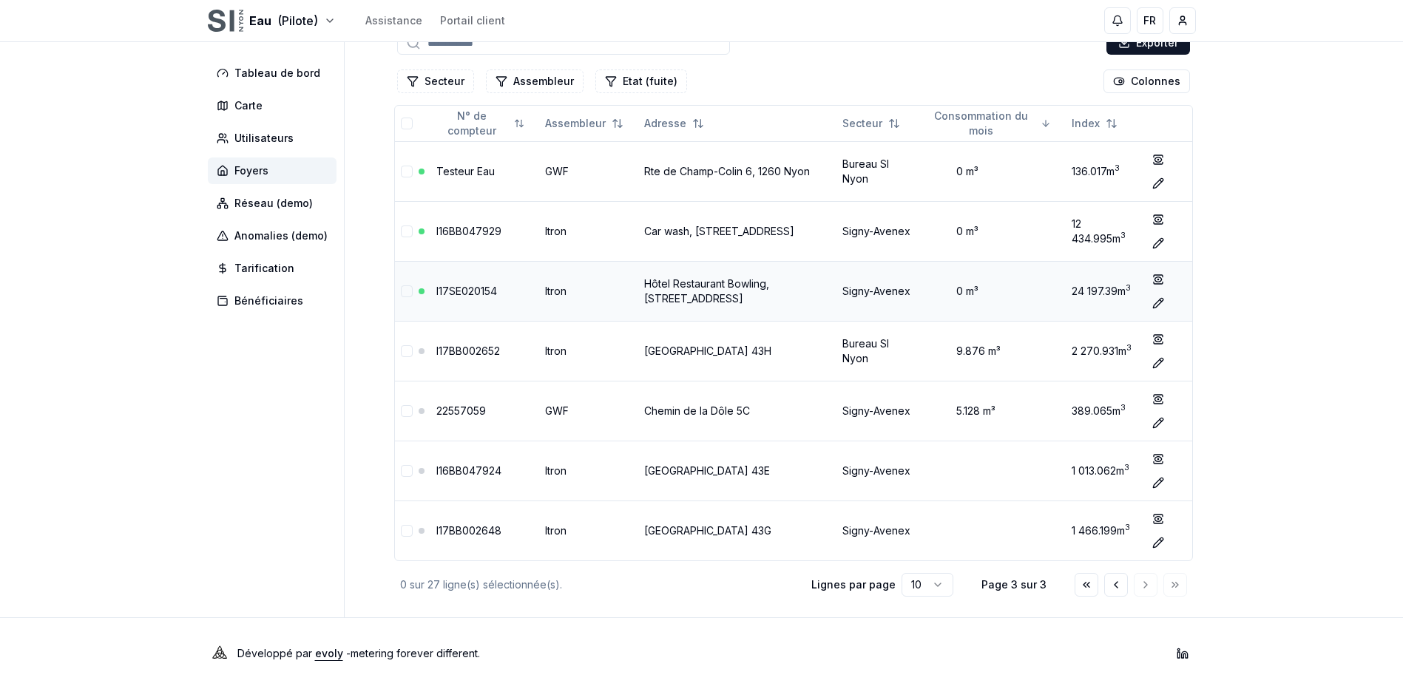
click at [505, 297] on td "I17SE020154" at bounding box center [485, 291] width 109 height 60
click at [478, 232] on link "I16BB047929" at bounding box center [468, 231] width 65 height 13
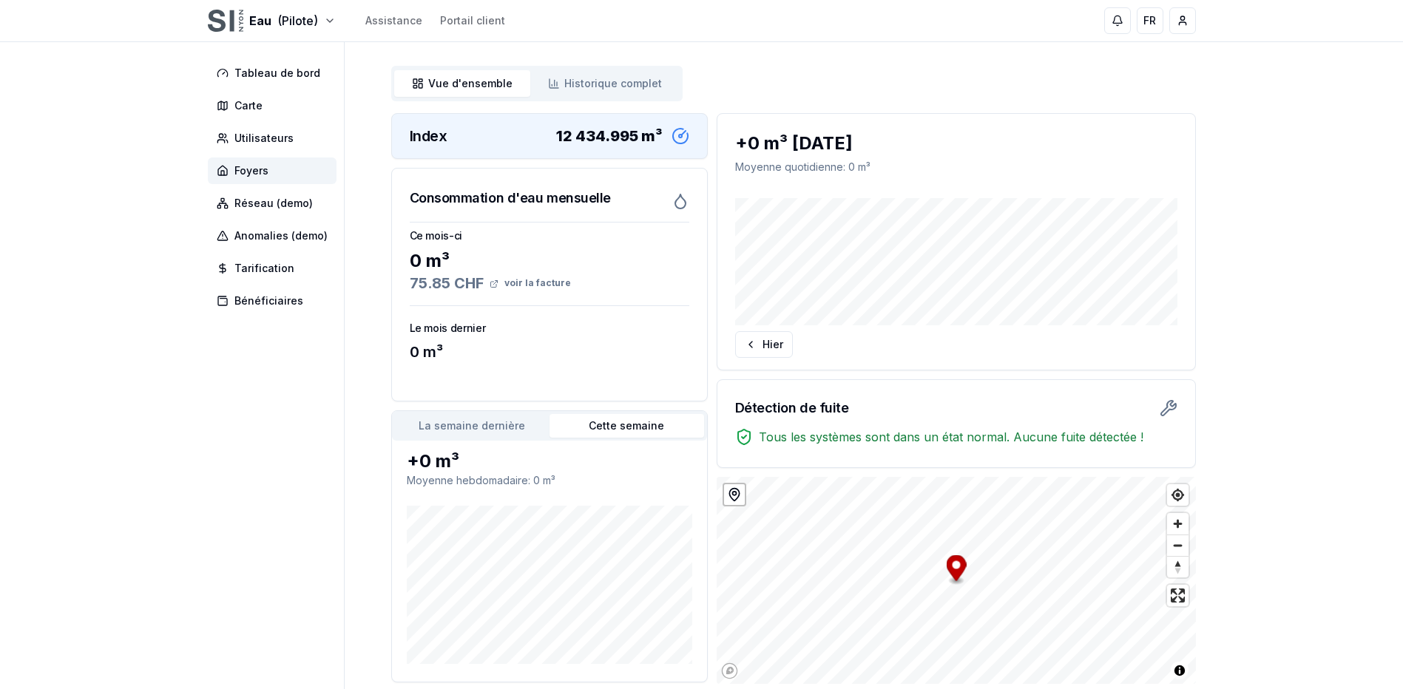
scroll to position [148, 0]
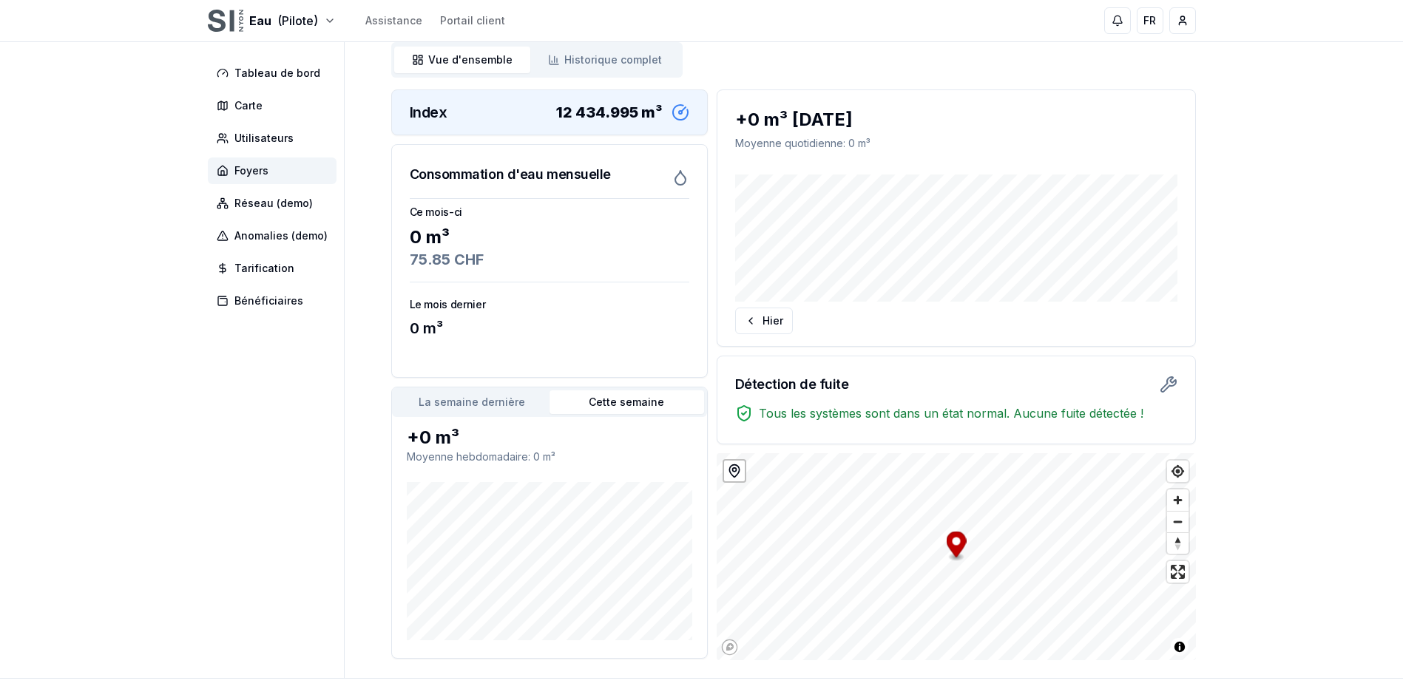
click at [513, 394] on button "La semaine dernière" at bounding box center [472, 403] width 155 height 24
click at [584, 399] on button "Cette semaine" at bounding box center [627, 403] width 155 height 24
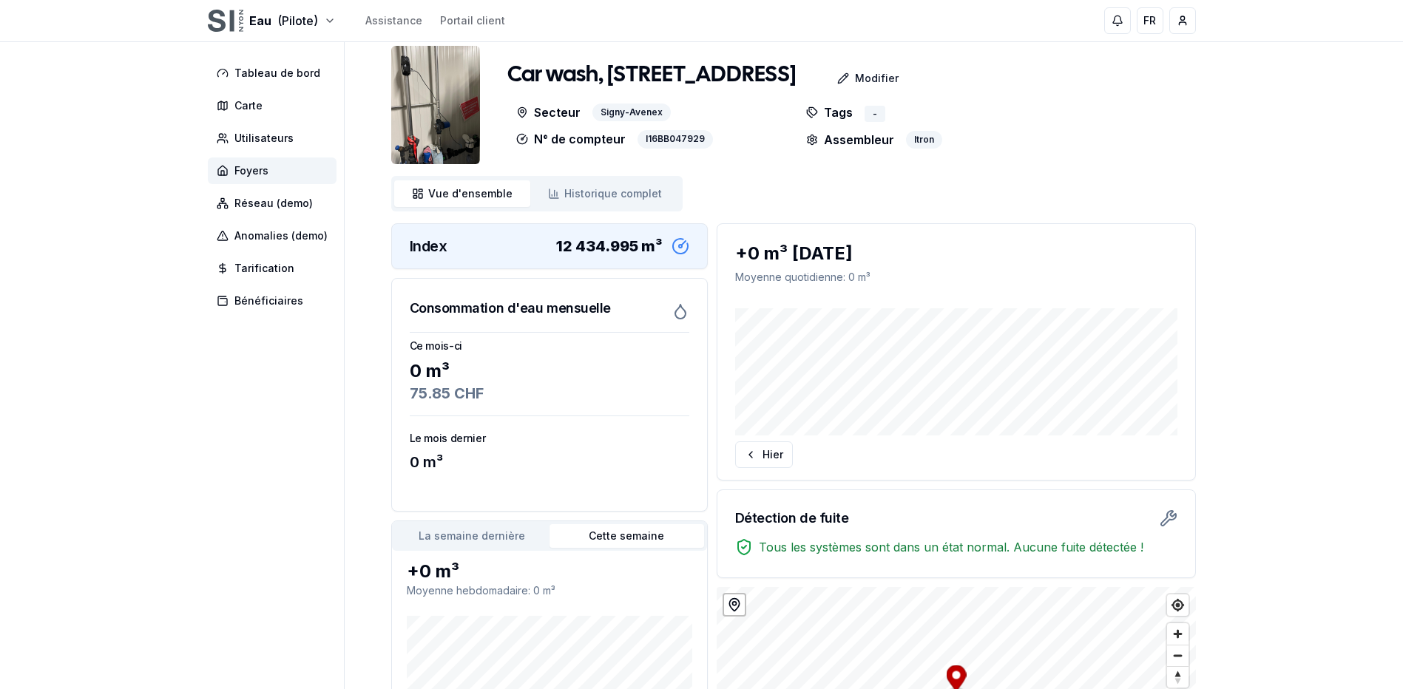
scroll to position [0, 0]
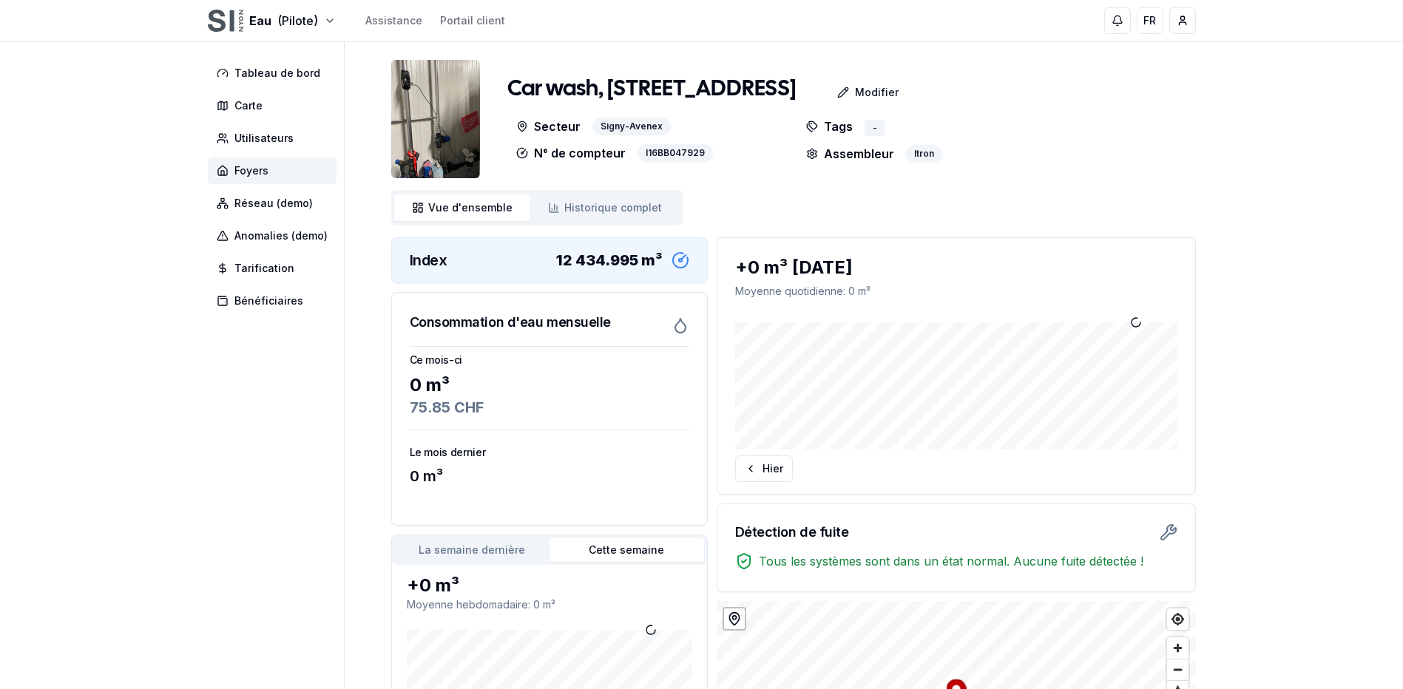
click at [681, 260] on icon at bounding box center [681, 261] width 18 height 18
click at [622, 259] on div "12 434.995 m³" at bounding box center [609, 260] width 107 height 21
click at [601, 215] on span "Historique complet" at bounding box center [613, 207] width 98 height 15
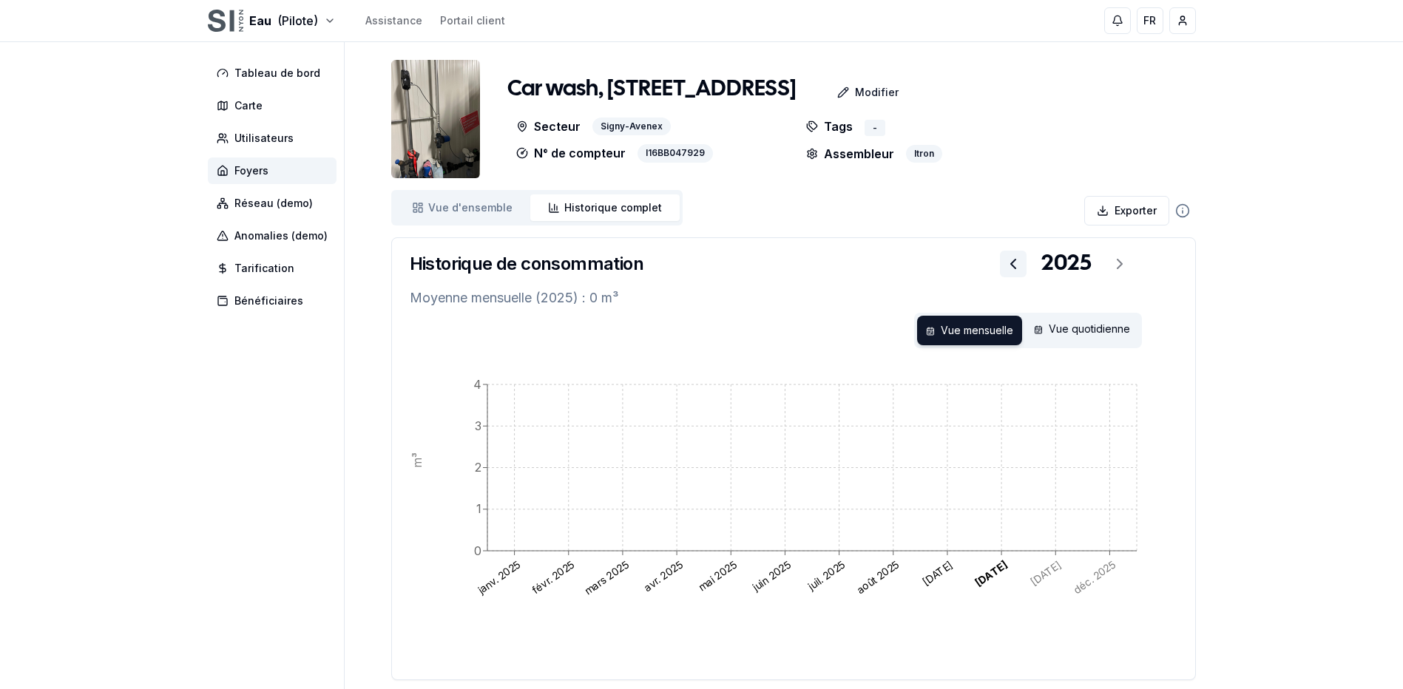
click at [1016, 263] on icon at bounding box center [1014, 264] width 18 height 18
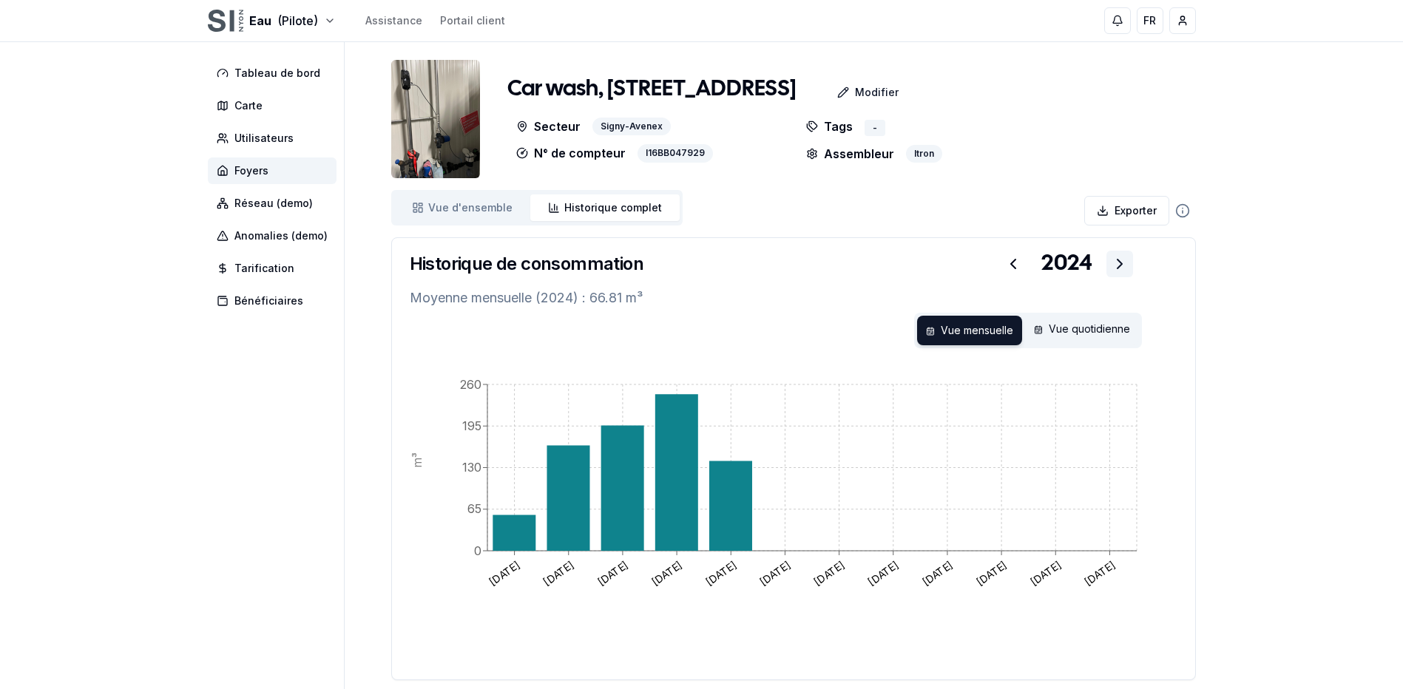
click at [1125, 268] on icon at bounding box center [1120, 264] width 18 height 18
